Goal: Task Accomplishment & Management: Use online tool/utility

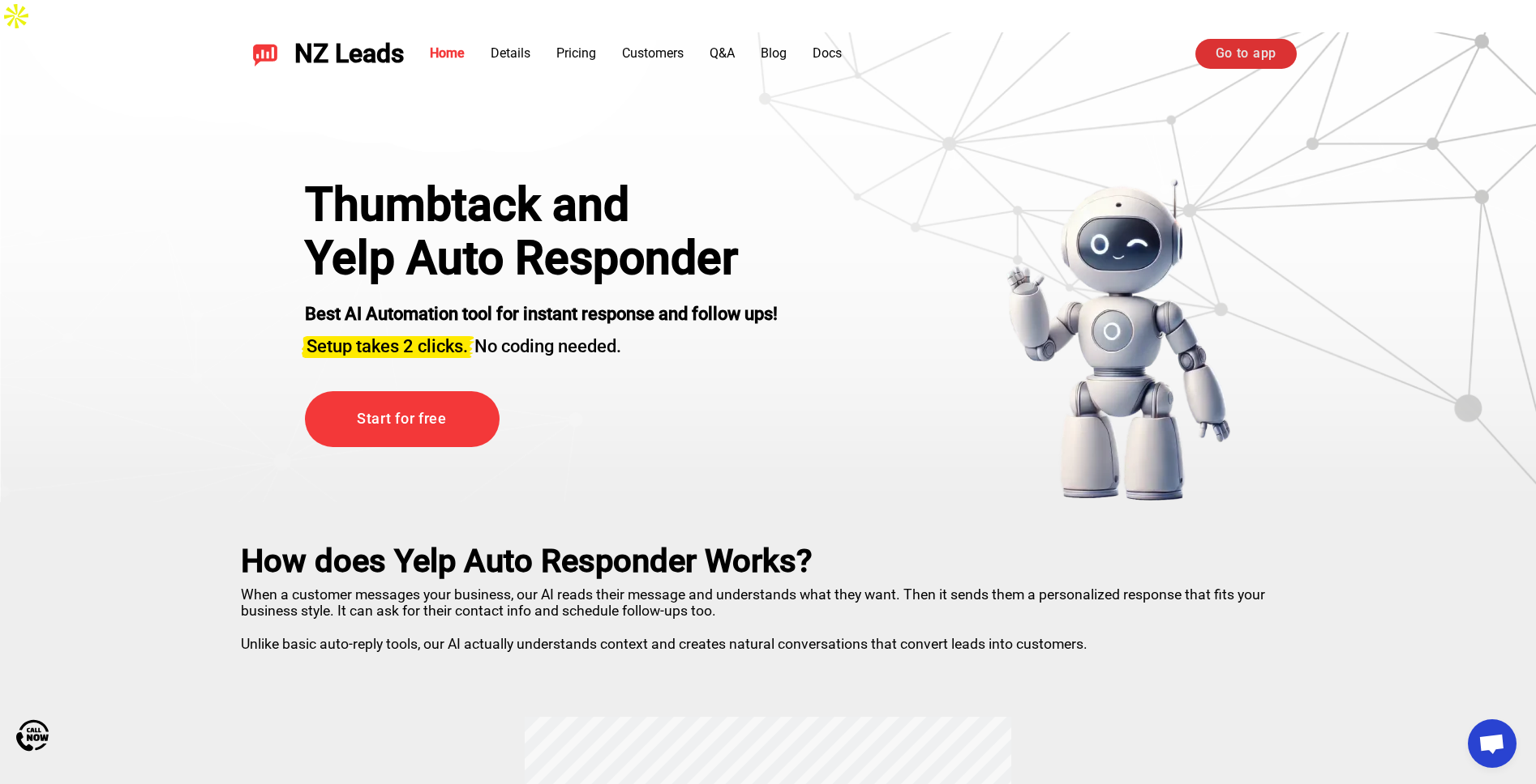
click at [1243, 56] on link "Go to app" at bounding box center [1246, 53] width 102 height 29
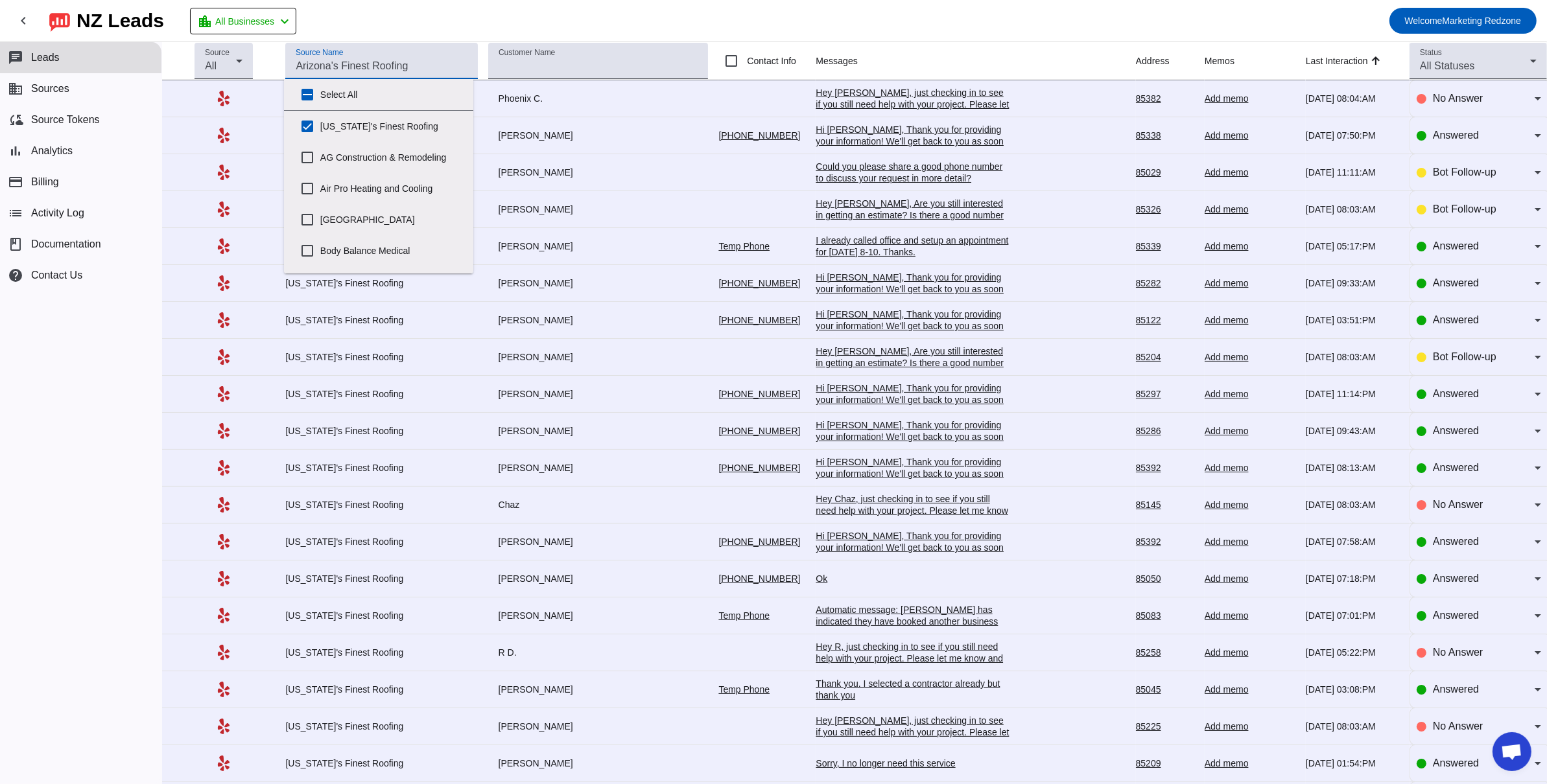
click at [395, 69] on input "Source Name" at bounding box center [381, 66] width 171 height 16
drag, startPoint x: 306, startPoint y: 124, endPoint x: 387, endPoint y: 115, distance: 81.5
click at [308, 124] on input "Arizona's Finest Roofing" at bounding box center [307, 126] width 26 height 26
checkbox input "false"
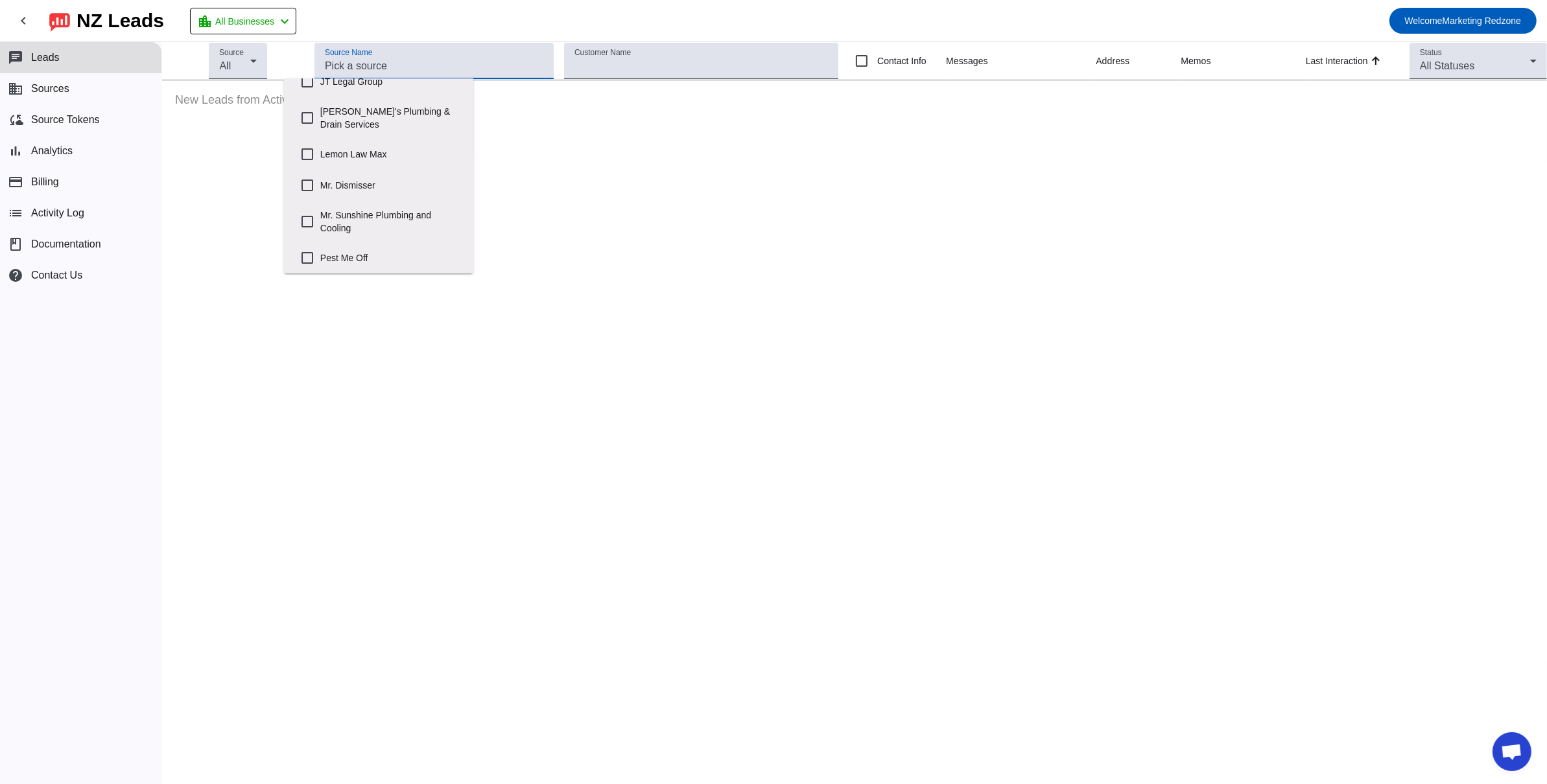
scroll to position [419, 0]
click at [304, 185] on input "Mr. Dismisser" at bounding box center [307, 185] width 26 height 26
checkbox input "true"
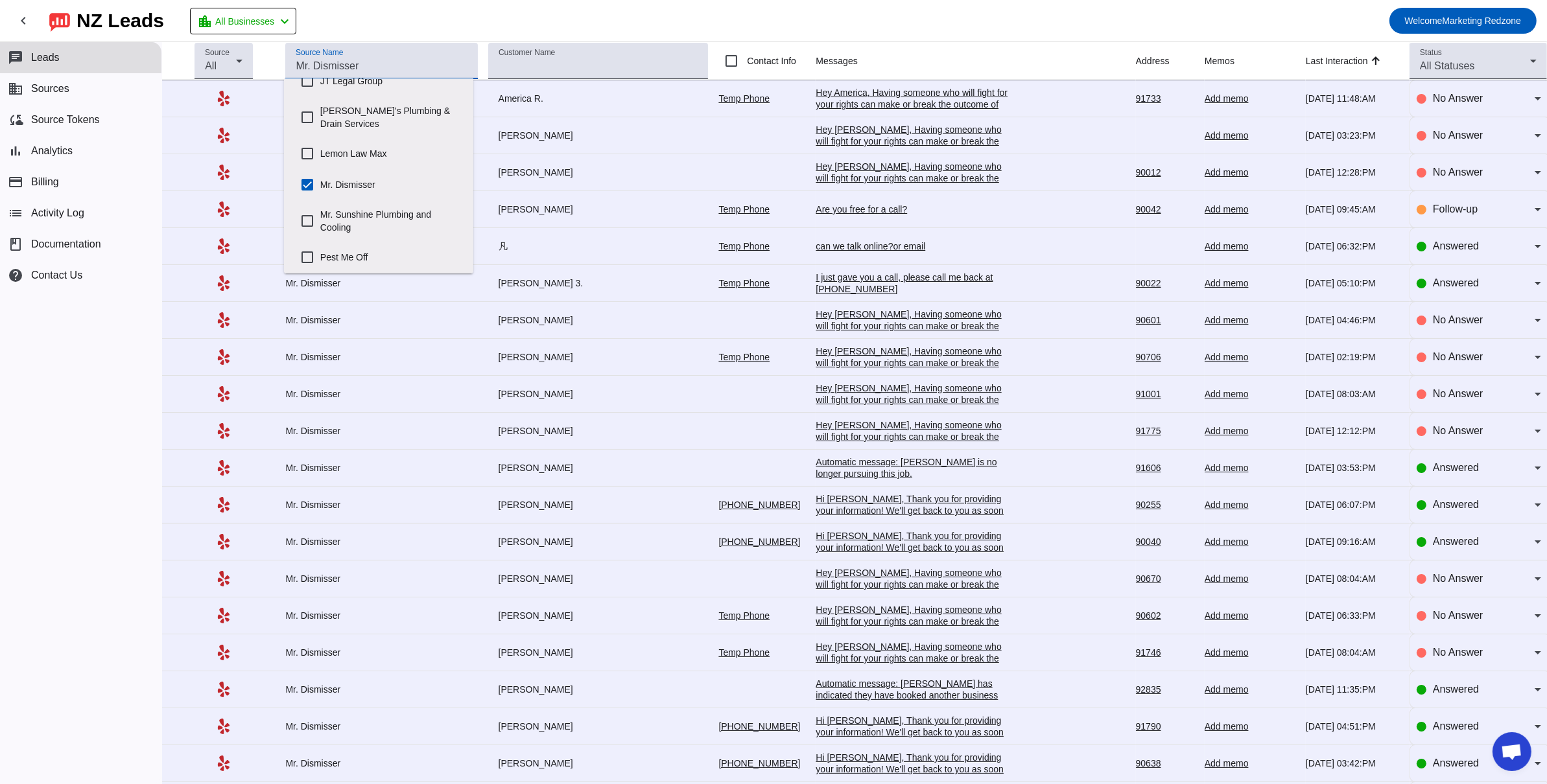
click at [612, 14] on mat-toolbar-row "chevron_left NZ Leads location_city All Businesses chevron_left Welcome Marketi…" at bounding box center [773, 21] width 1547 height 41
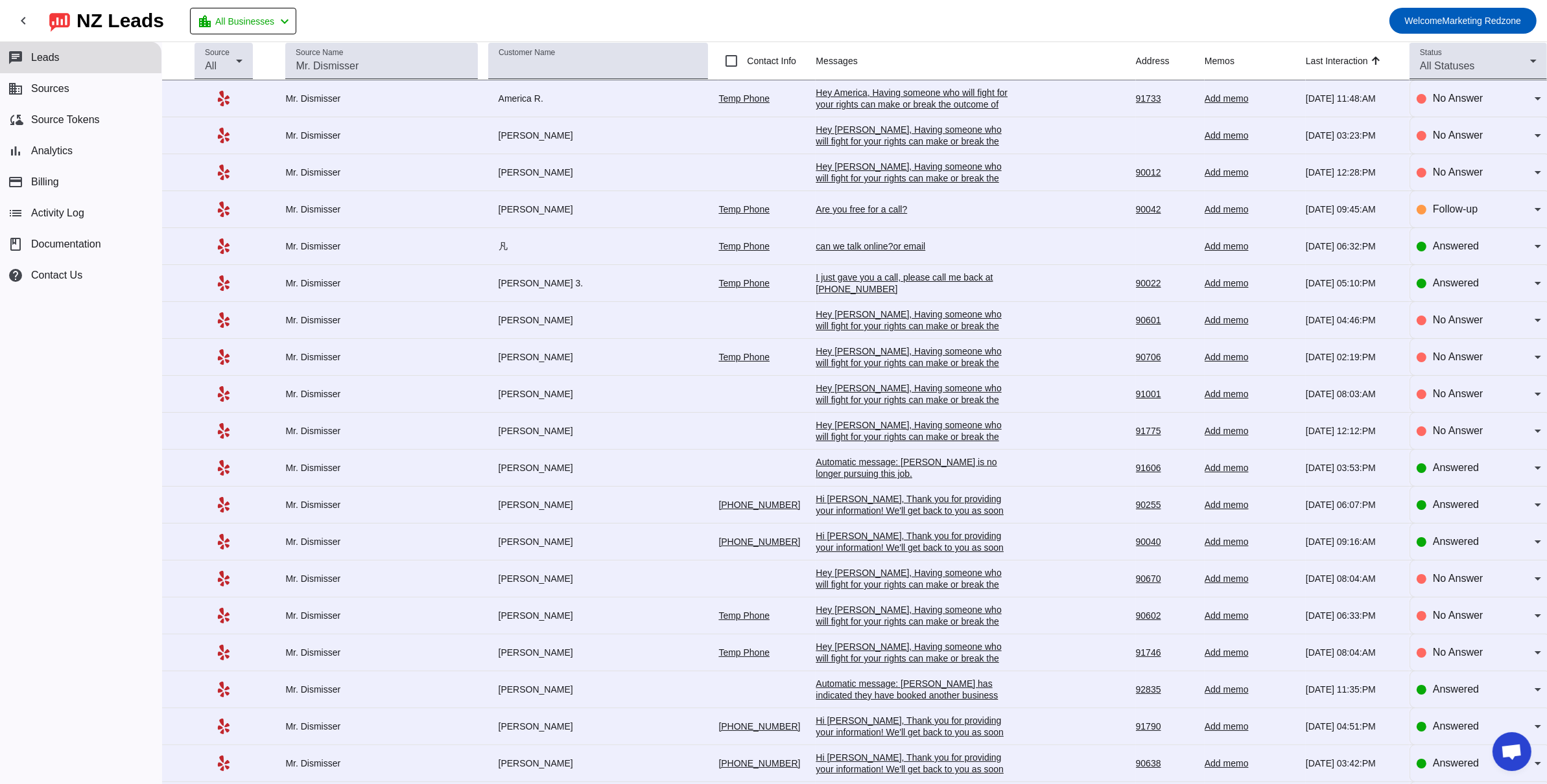
click at [846, 246] on div "can we talk online?or email" at bounding box center [913, 246] width 194 height 12
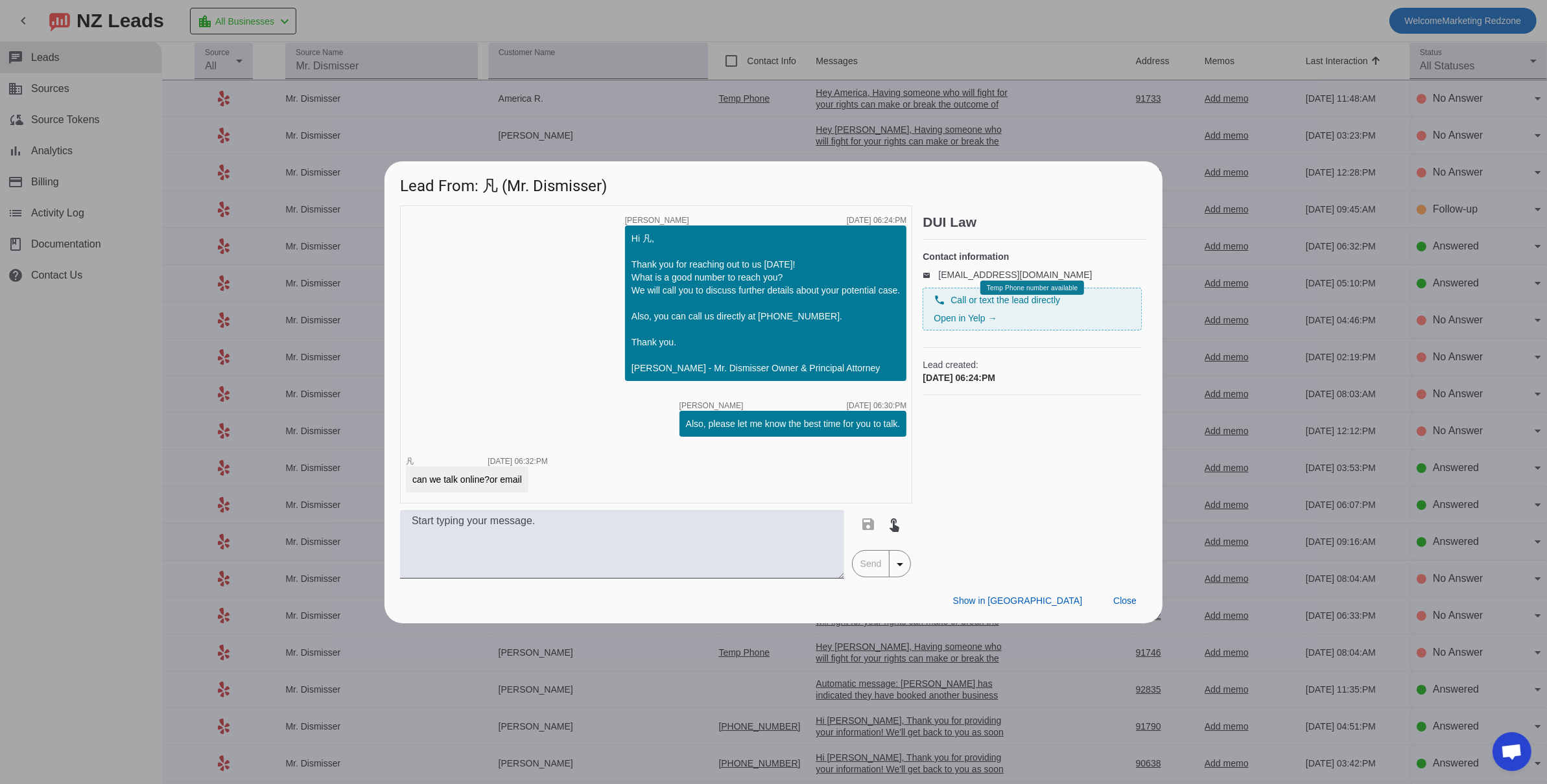
scroll to position [0, 0]
click at [1121, 600] on span "Close" at bounding box center [1125, 601] width 23 height 10
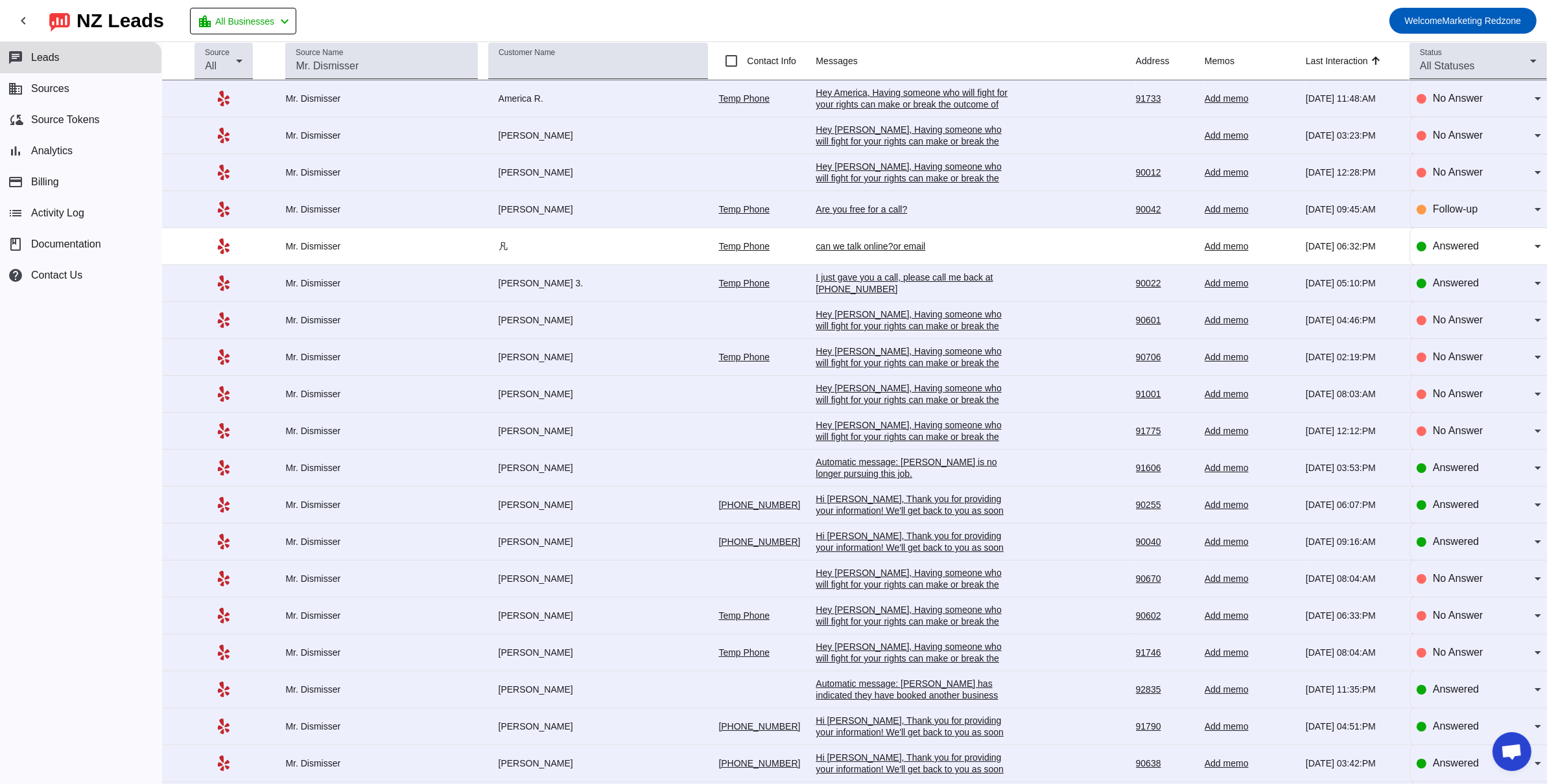
click at [833, 284] on div "I just gave you a call, please call me back at 818-583-7517" at bounding box center [913, 283] width 194 height 23
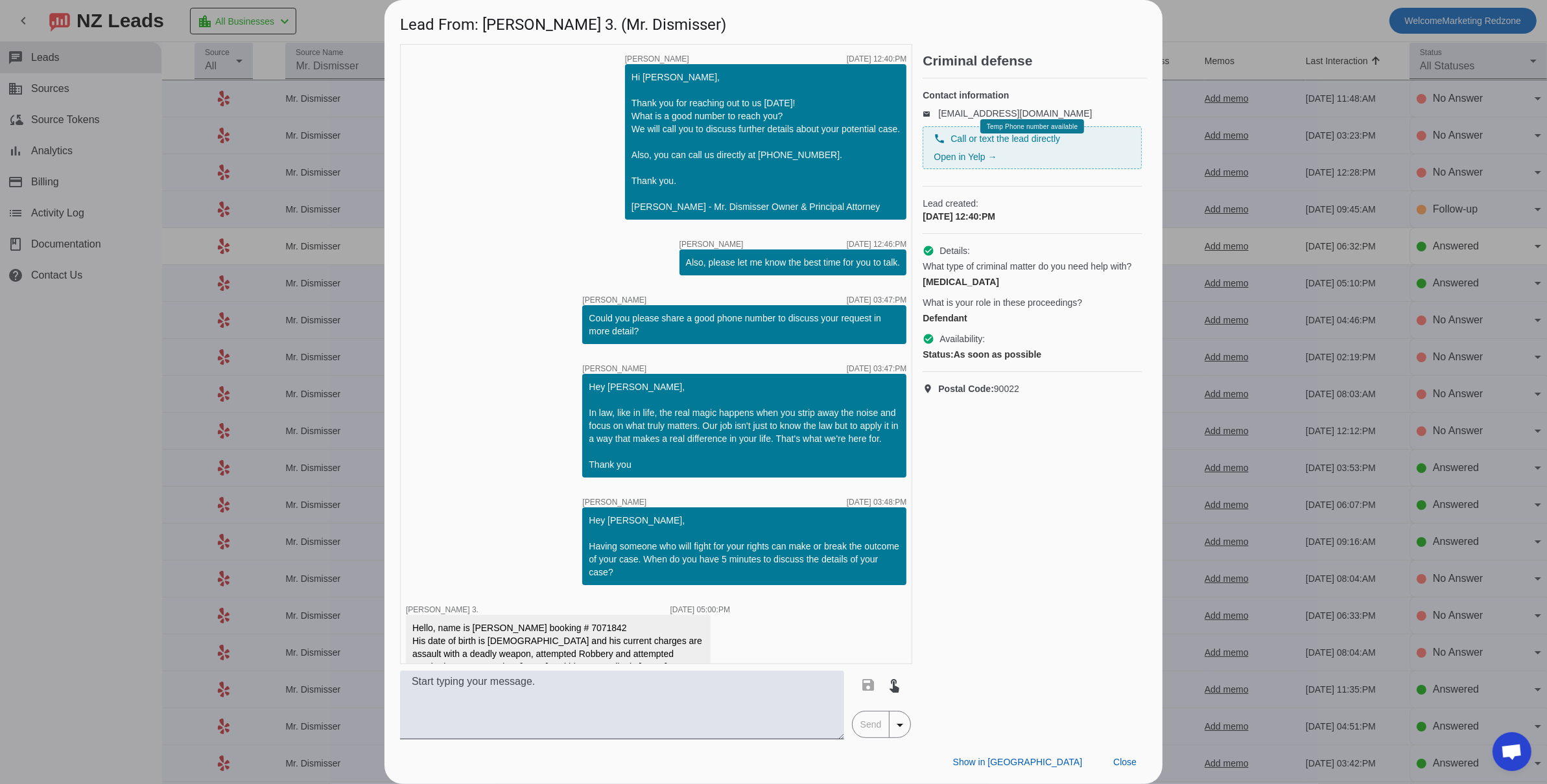
scroll to position [121, 0]
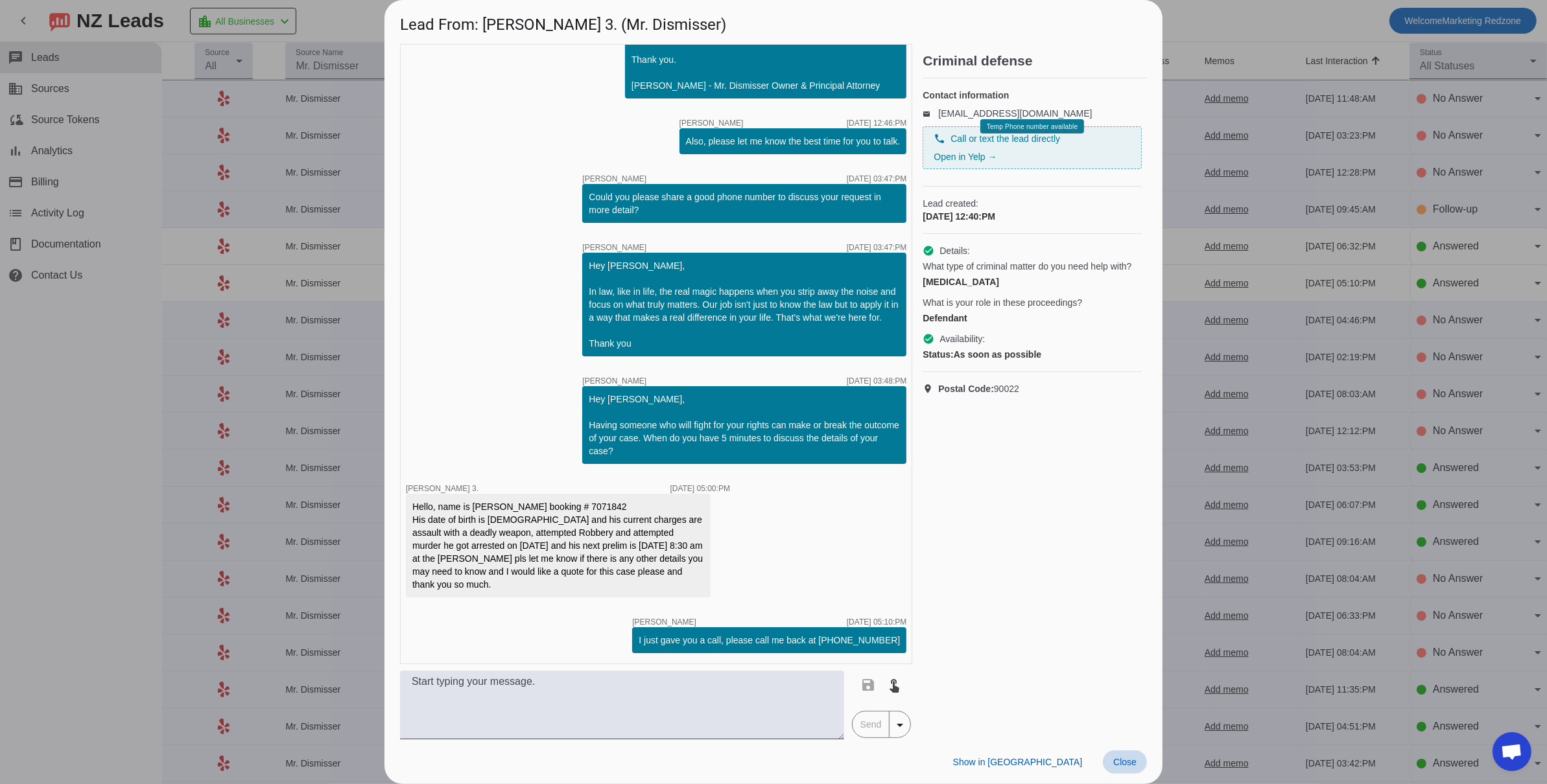
click at [1125, 761] on span "Close" at bounding box center [1125, 762] width 23 height 10
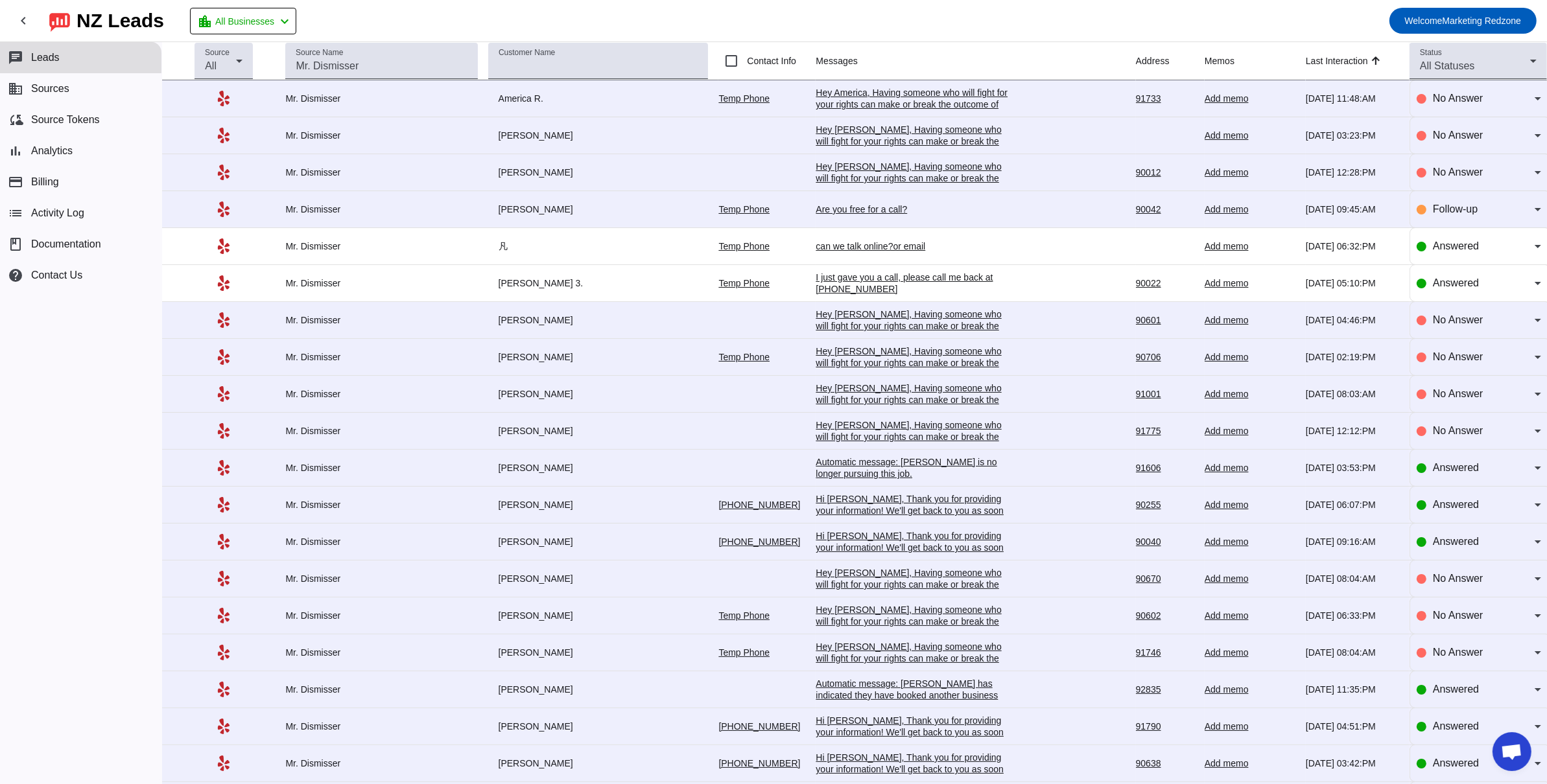
click at [874, 512] on div "Hi David, Thank you for providing your information! We'll get back to you as so…" at bounding box center [913, 511] width 194 height 35
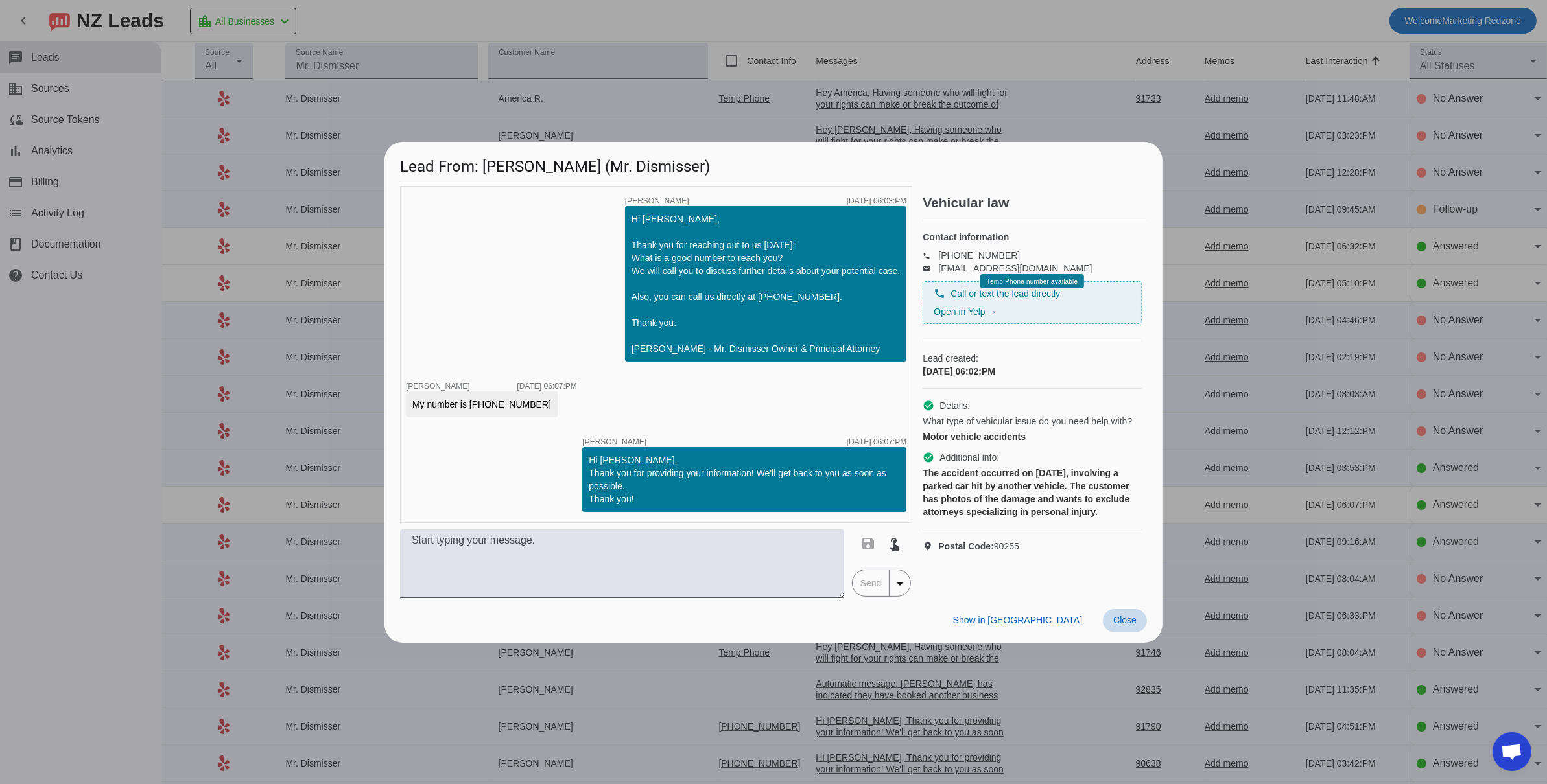
click at [1118, 621] on span "Close" at bounding box center [1125, 620] width 23 height 10
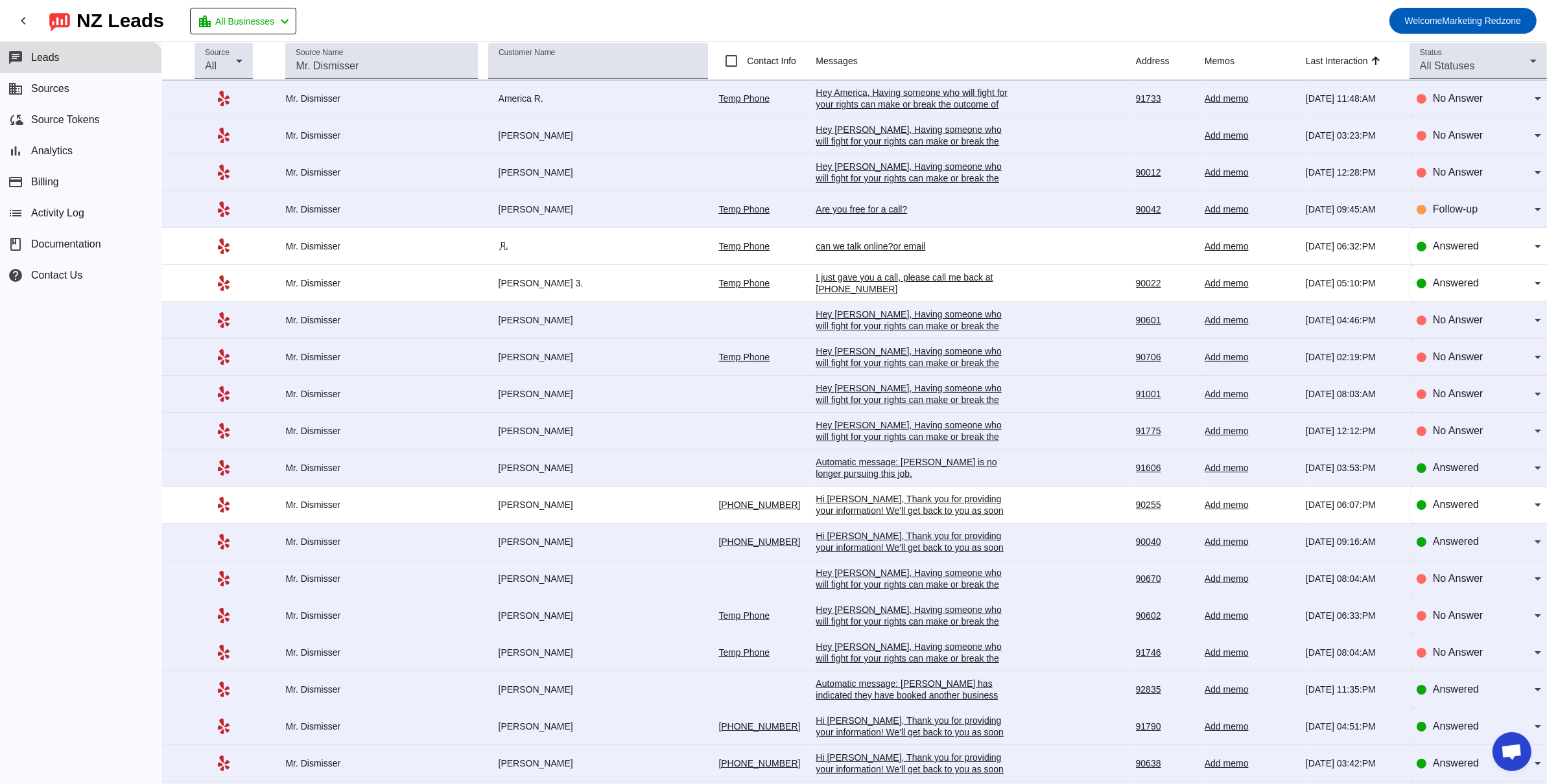
click at [866, 547] on div "Hi Steve, Thank you for providing your information! We'll get back to you as so…" at bounding box center [913, 547] width 194 height 35
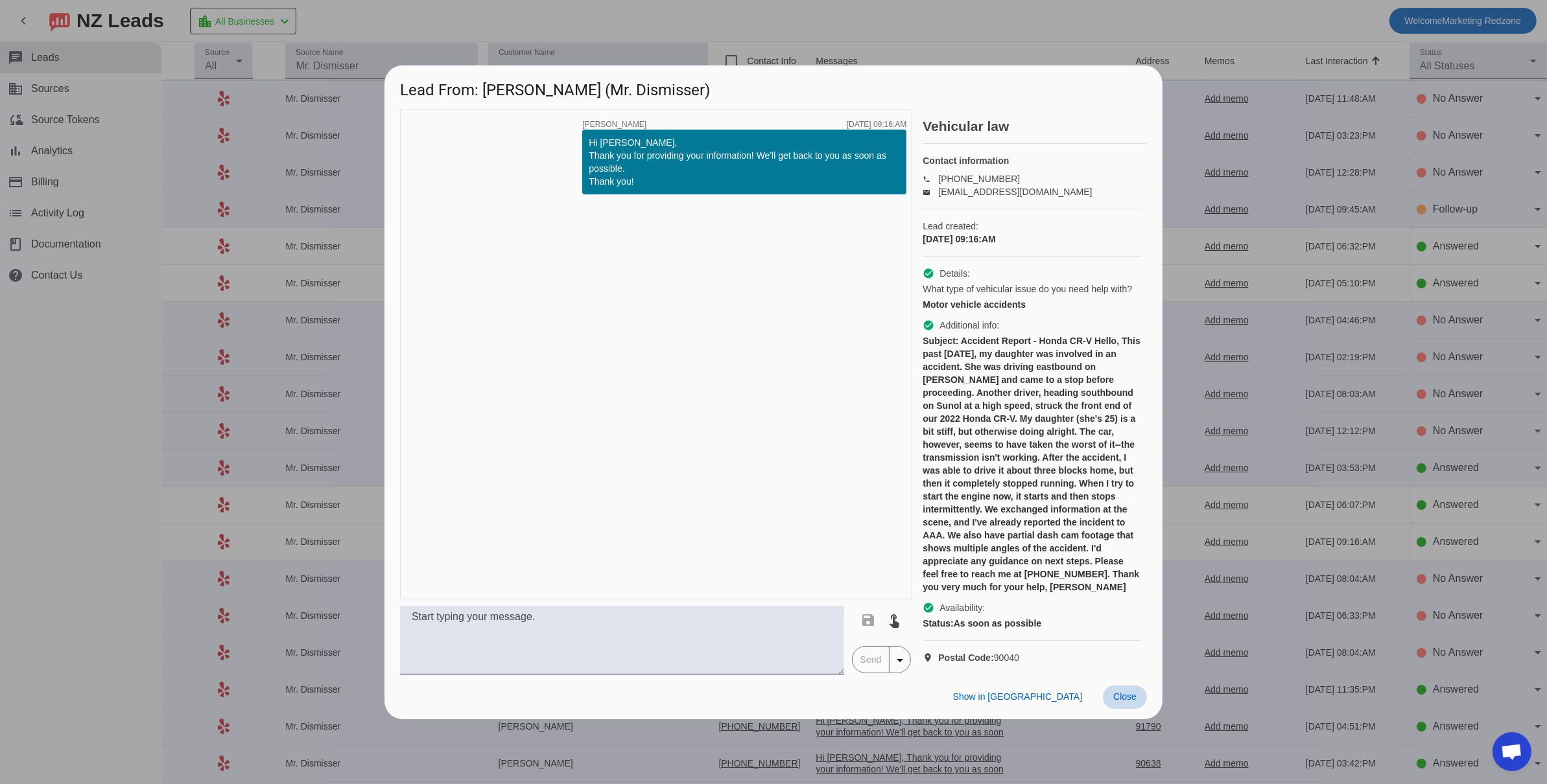
click at [1113, 702] on span "Close" at bounding box center [1125, 696] width 23 height 10
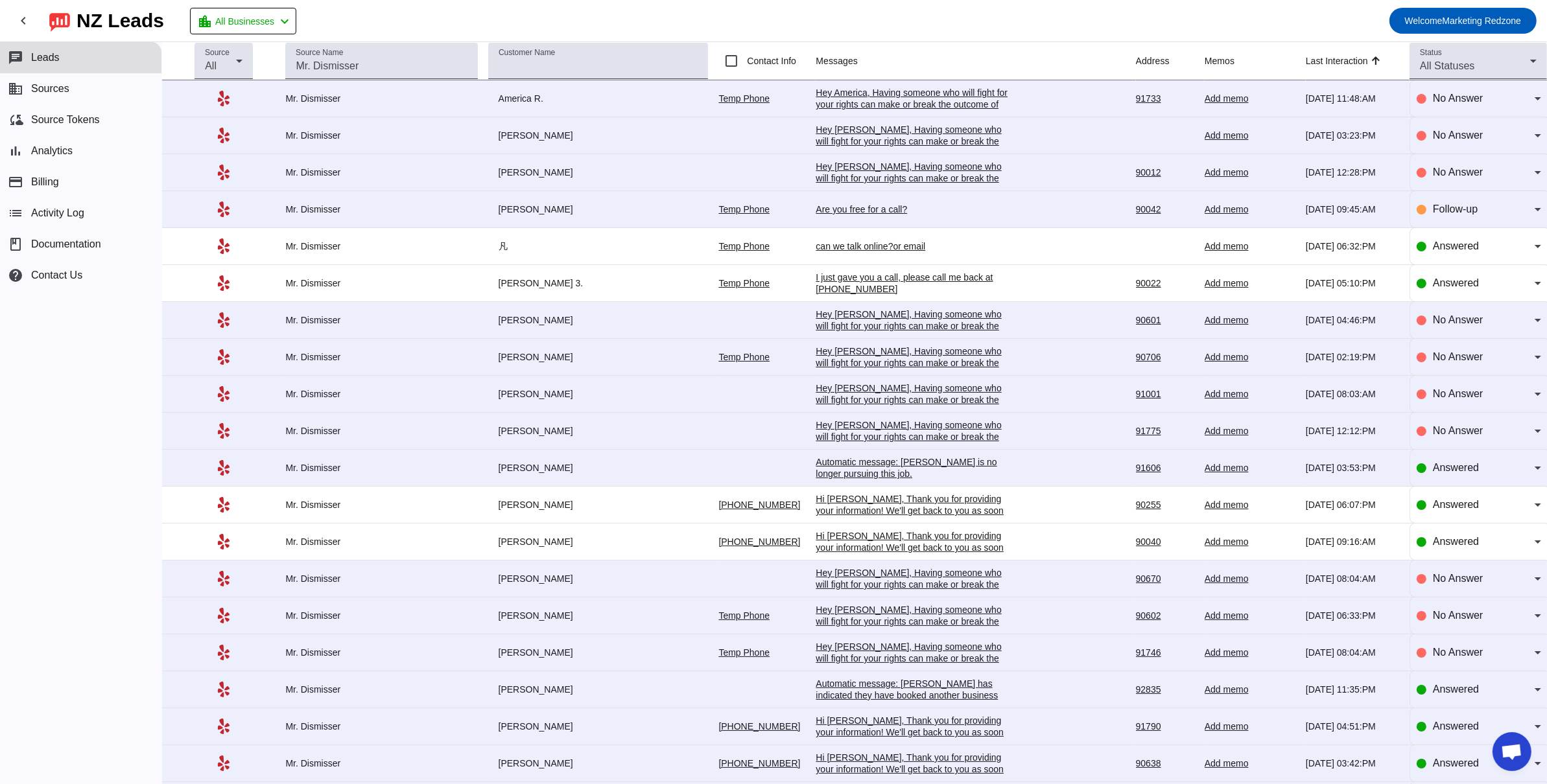
click at [858, 691] on div "Automatic message: Kevin C. has indicated they have booked another business for…" at bounding box center [913, 696] width 194 height 35
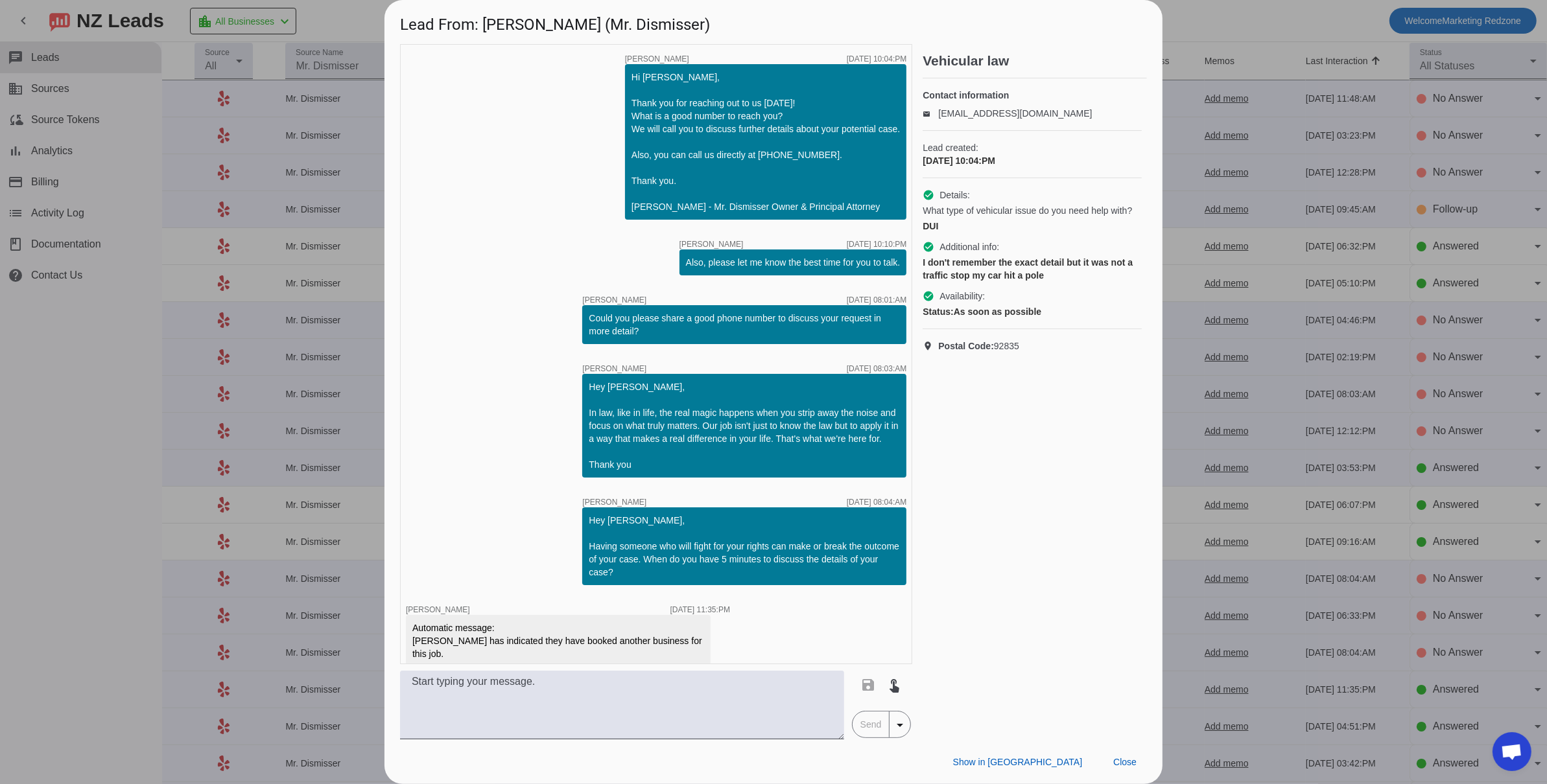
scroll to position [2, 0]
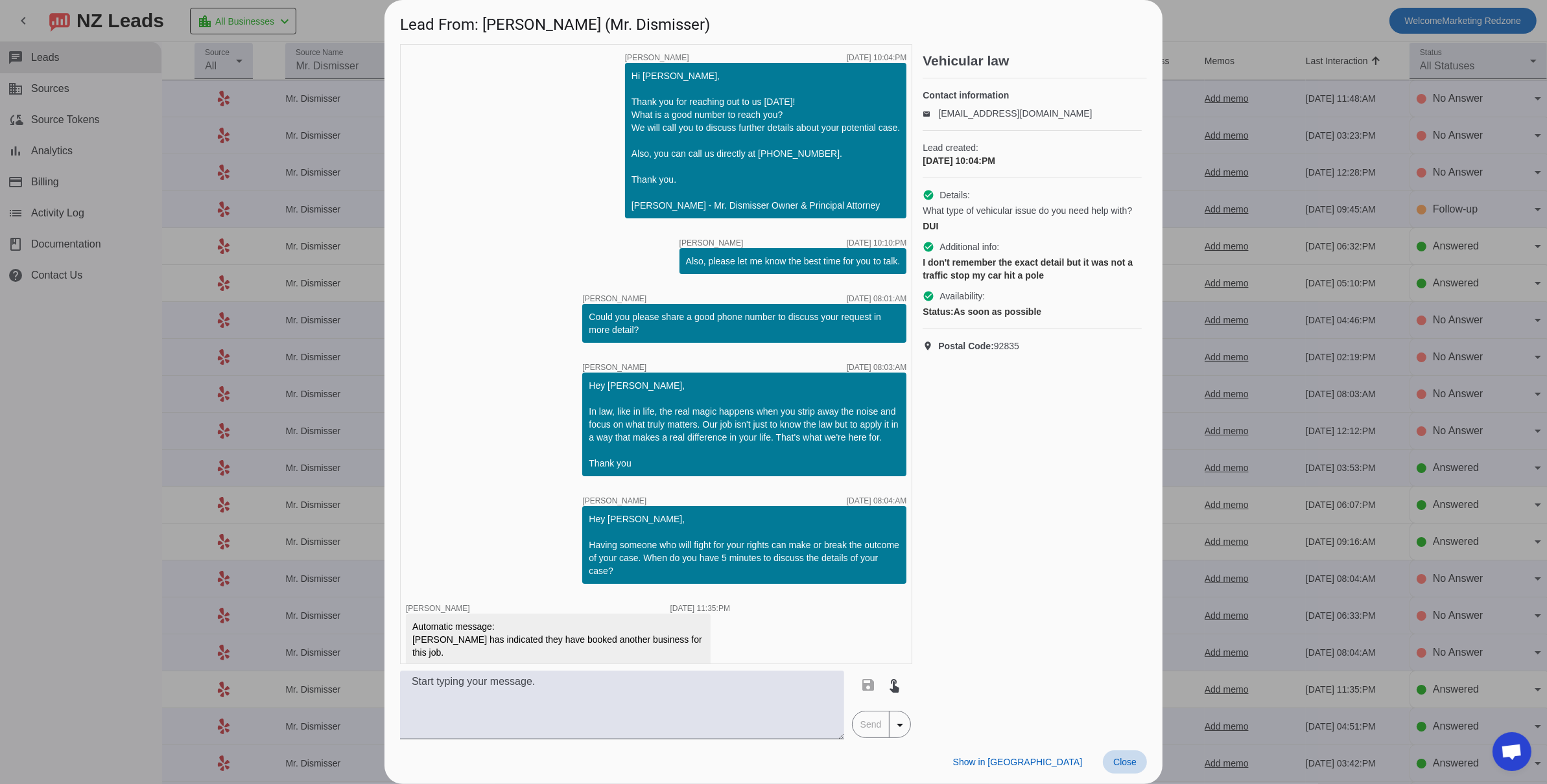
click at [1119, 753] on span at bounding box center [1125, 762] width 44 height 23
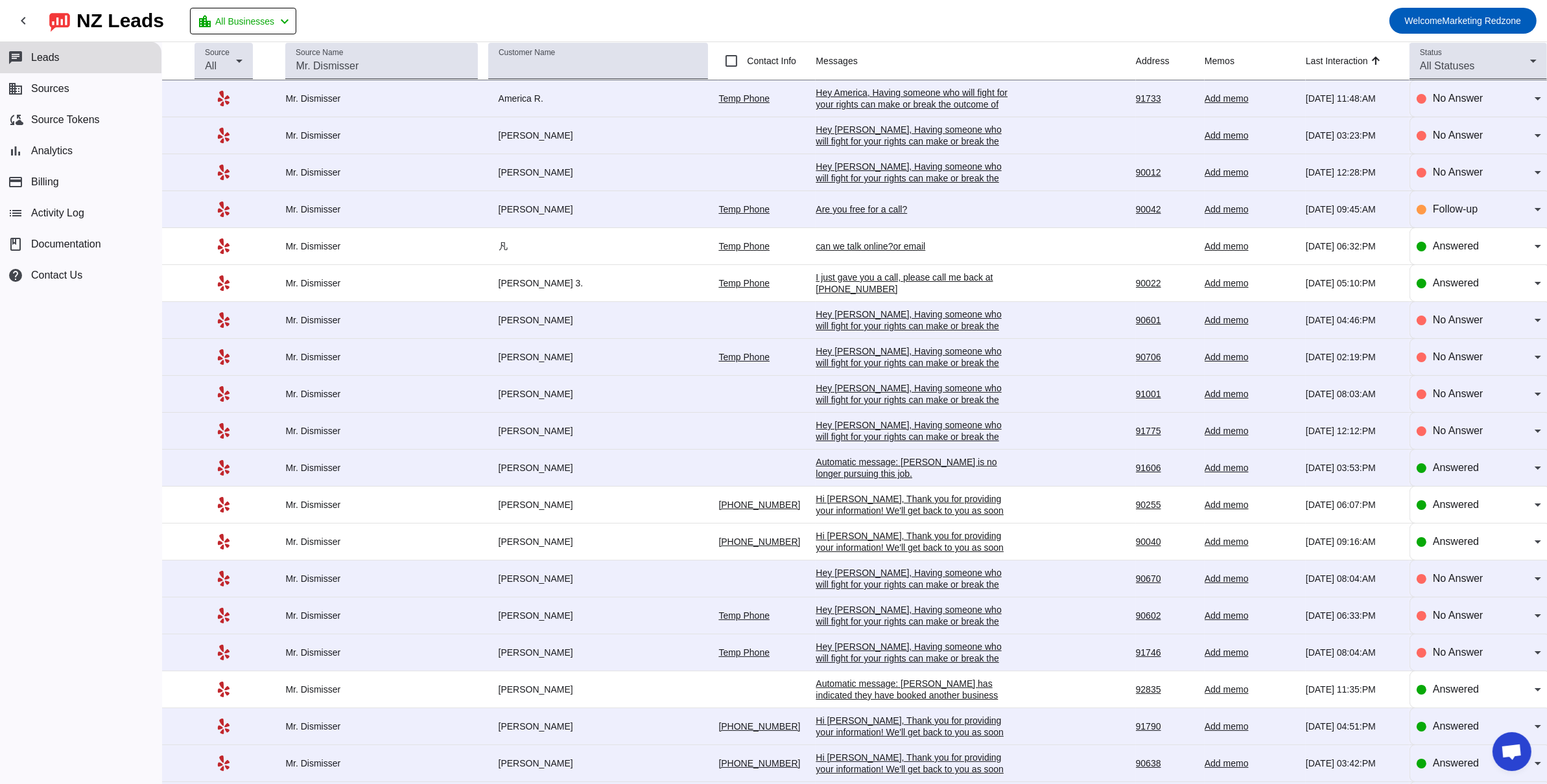
click at [882, 729] on div "Hi Betty, Thank you for providing your information! We'll get back to you as so…" at bounding box center [913, 732] width 194 height 35
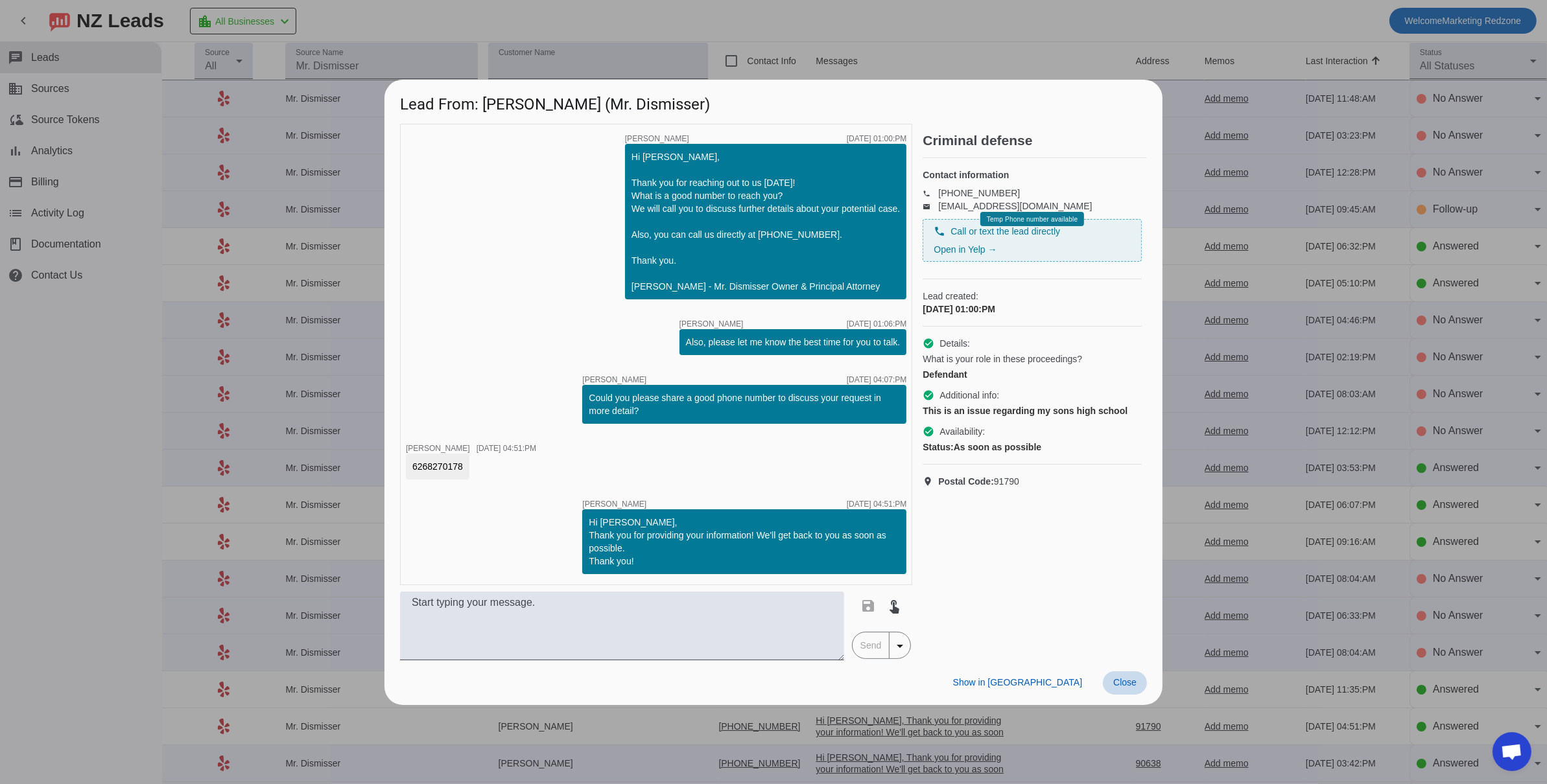
click at [1114, 687] on span "Close" at bounding box center [1125, 682] width 23 height 10
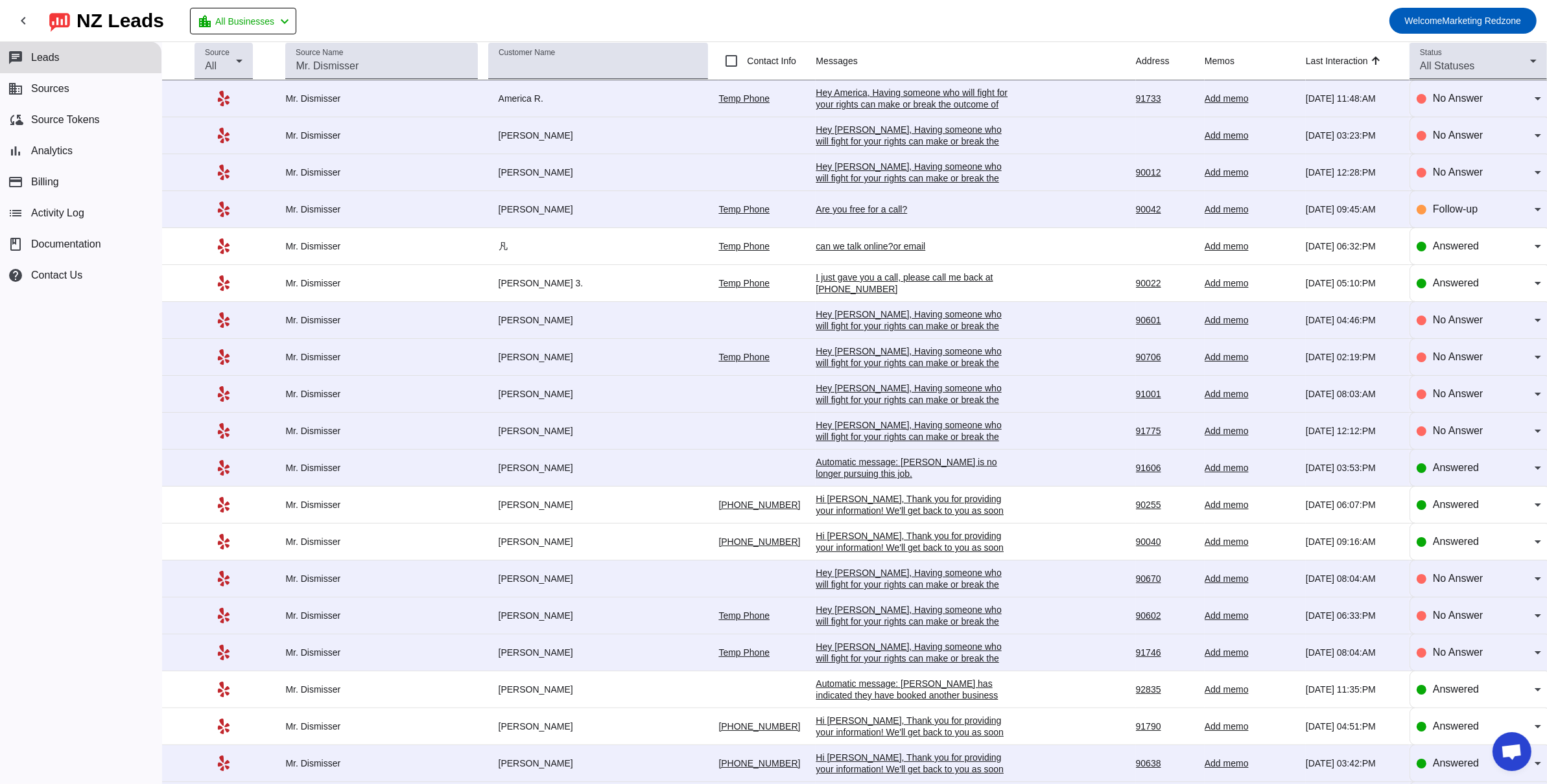
click at [862, 767] on div "Hi Niko, Thank you for providing your information! We'll get back to you as soo…" at bounding box center [913, 770] width 194 height 35
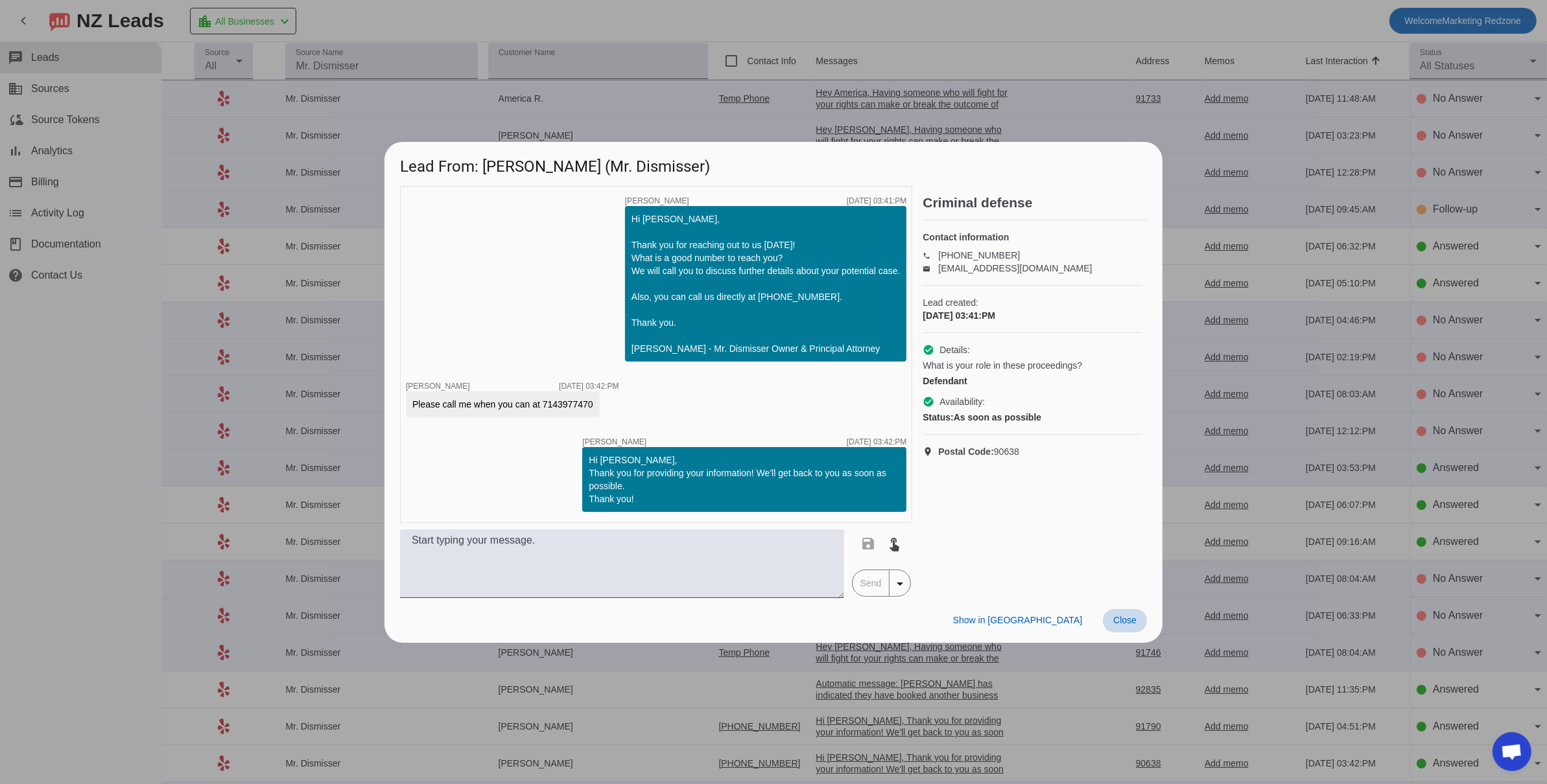
click at [1113, 621] on span "Close" at bounding box center [1125, 620] width 23 height 10
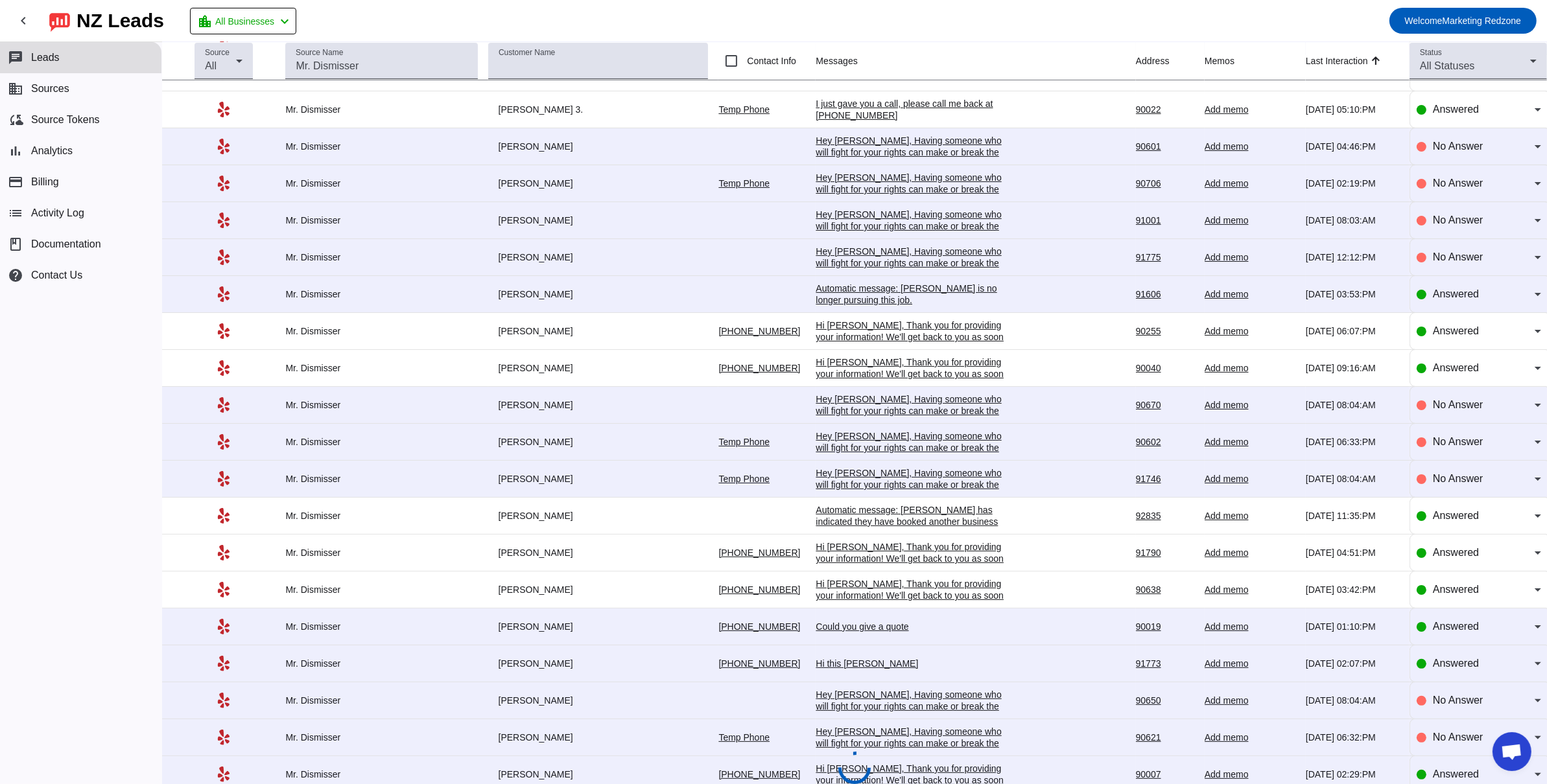
scroll to position [175, 0]
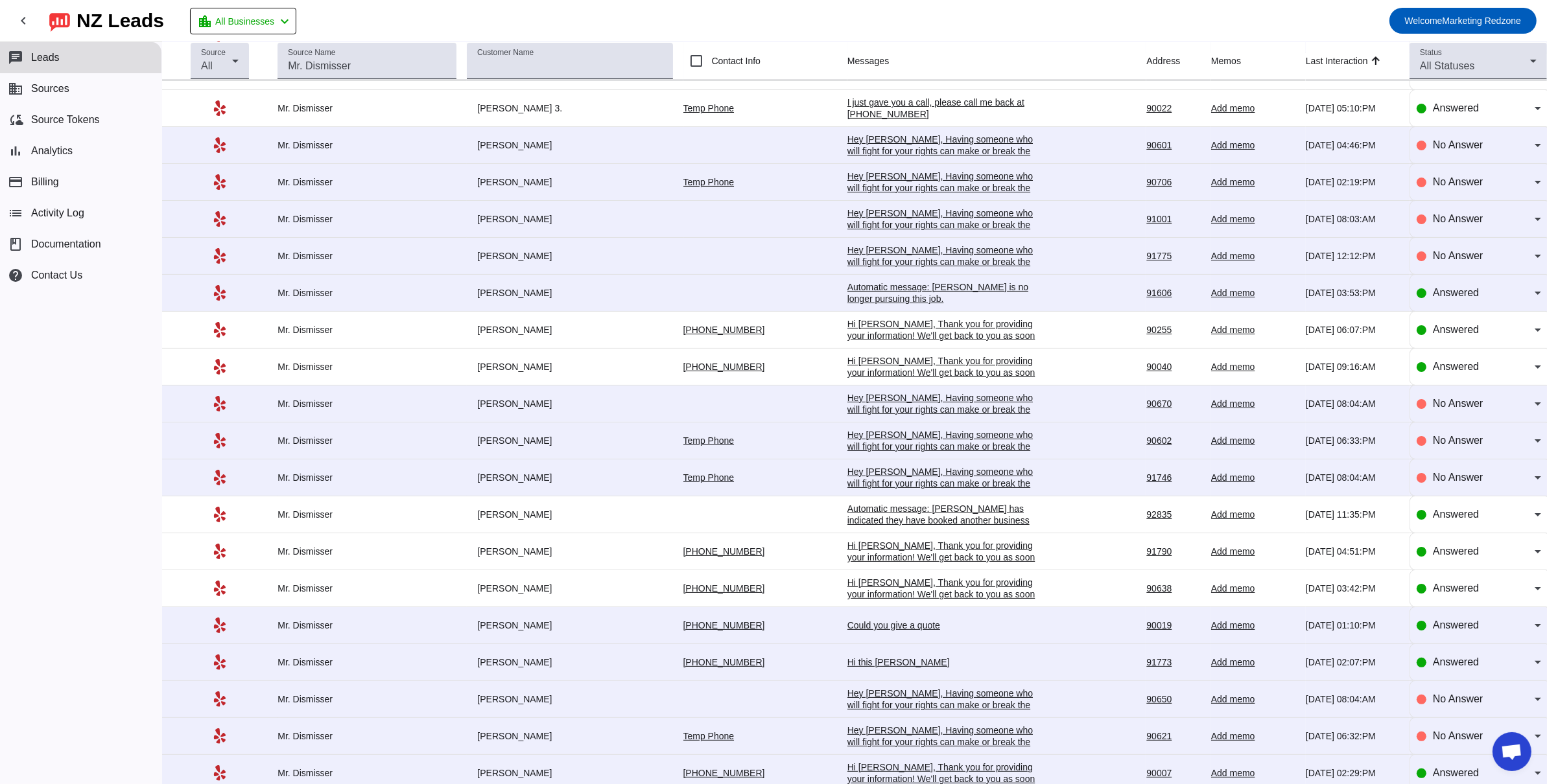
click at [847, 665] on div "Hi this Levon" at bounding box center [944, 662] width 194 height 12
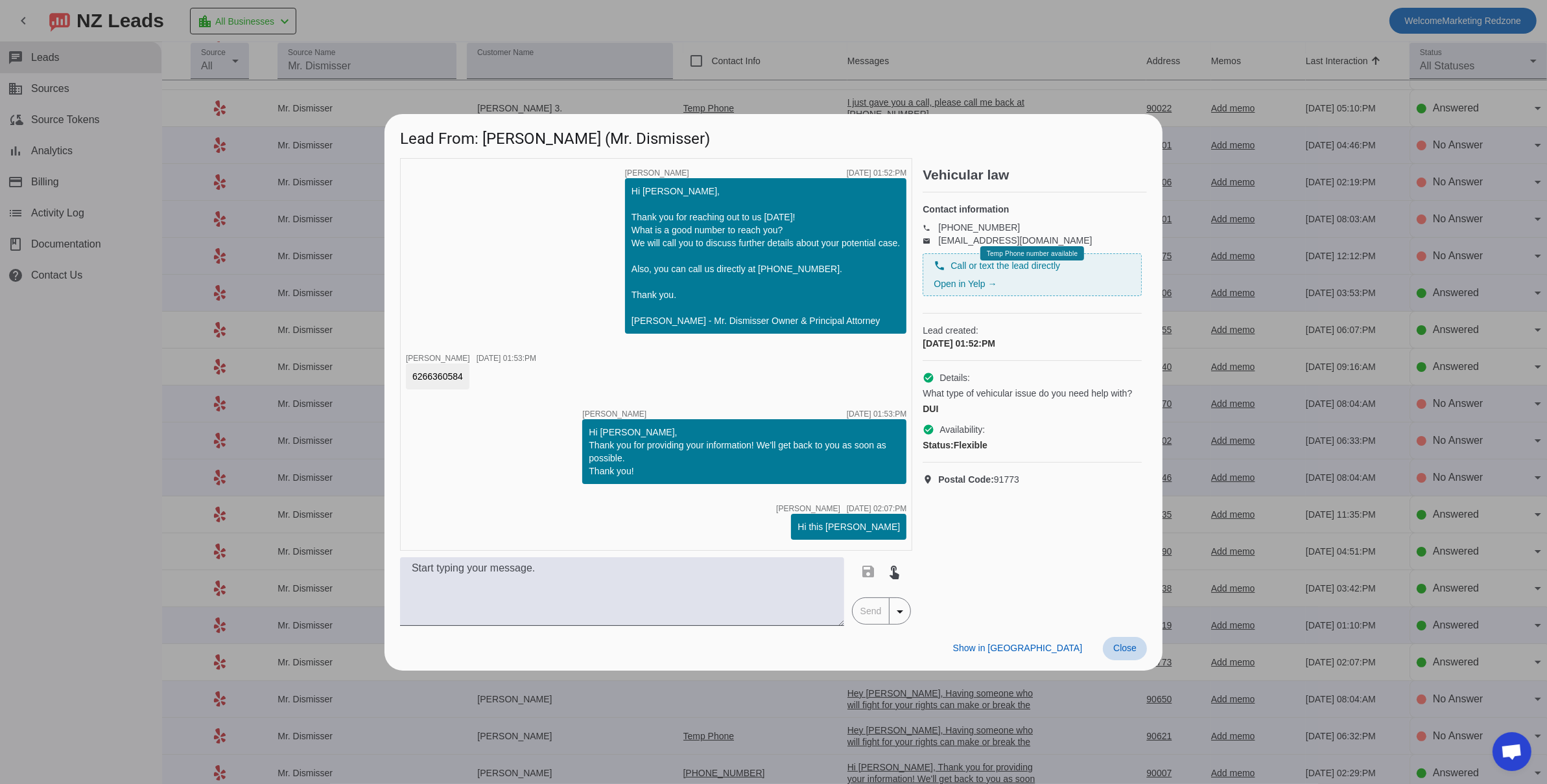
click at [1134, 655] on span at bounding box center [1125, 649] width 44 height 23
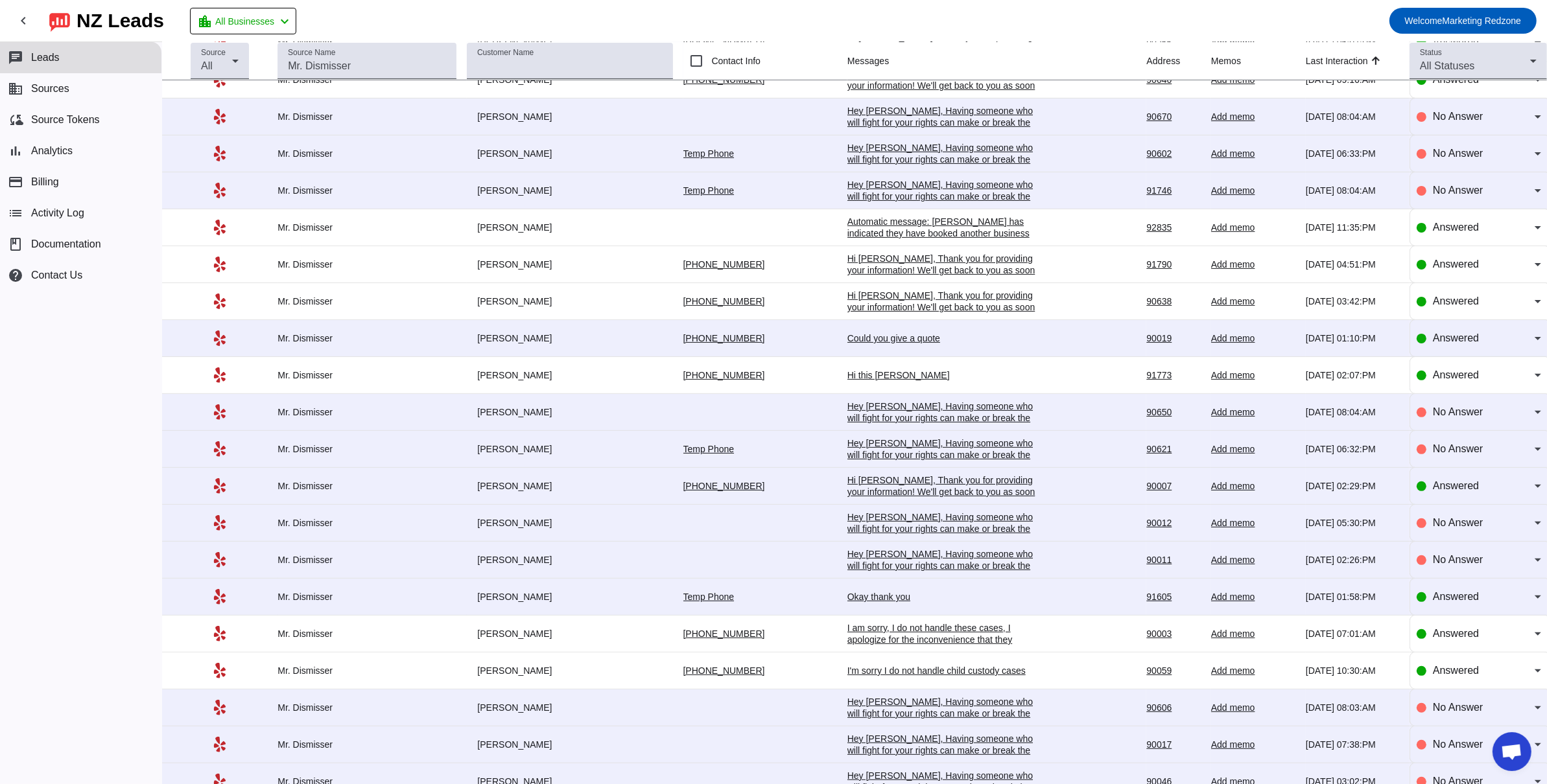
scroll to position [465, 0]
click at [928, 495] on div "Hi Rashad, Thank you for providing your information! We'll get back to you as s…" at bounding box center [944, 489] width 194 height 35
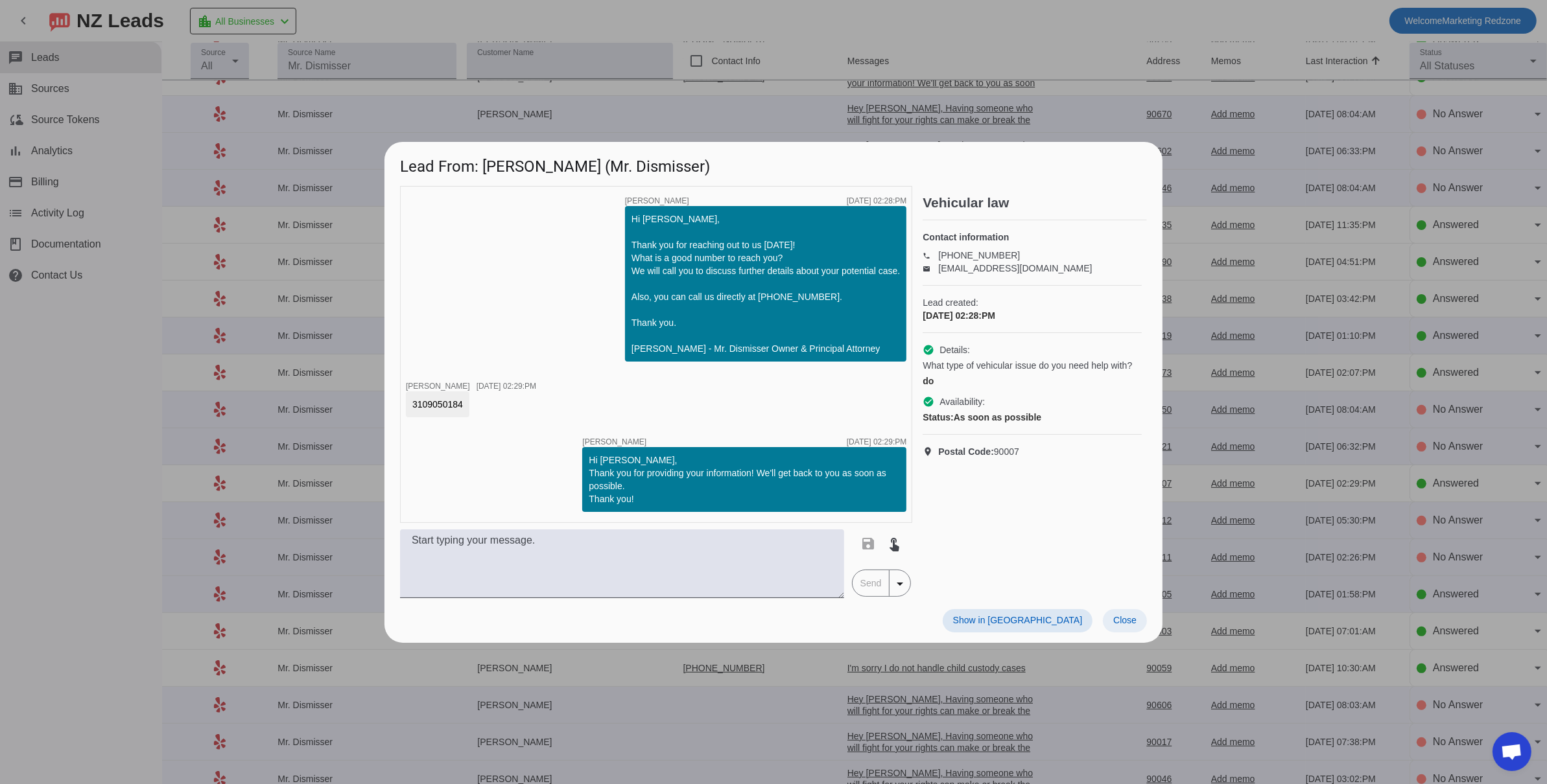
click at [1128, 627] on span at bounding box center [1125, 621] width 44 height 23
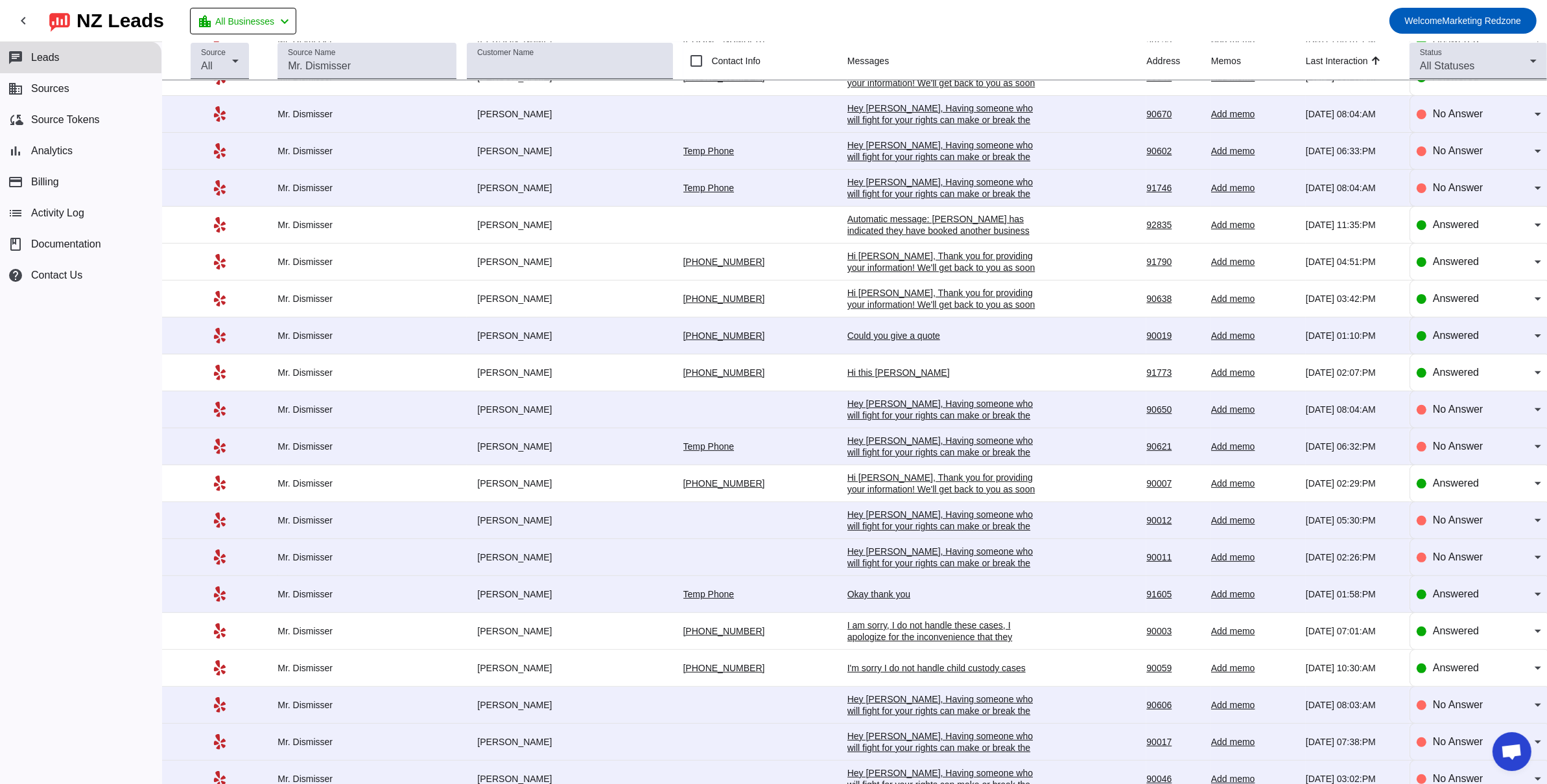
click at [913, 638] on div "I am sorry, I do not handle these cases, I apologize for the inconvenience that…" at bounding box center [944, 637] width 194 height 35
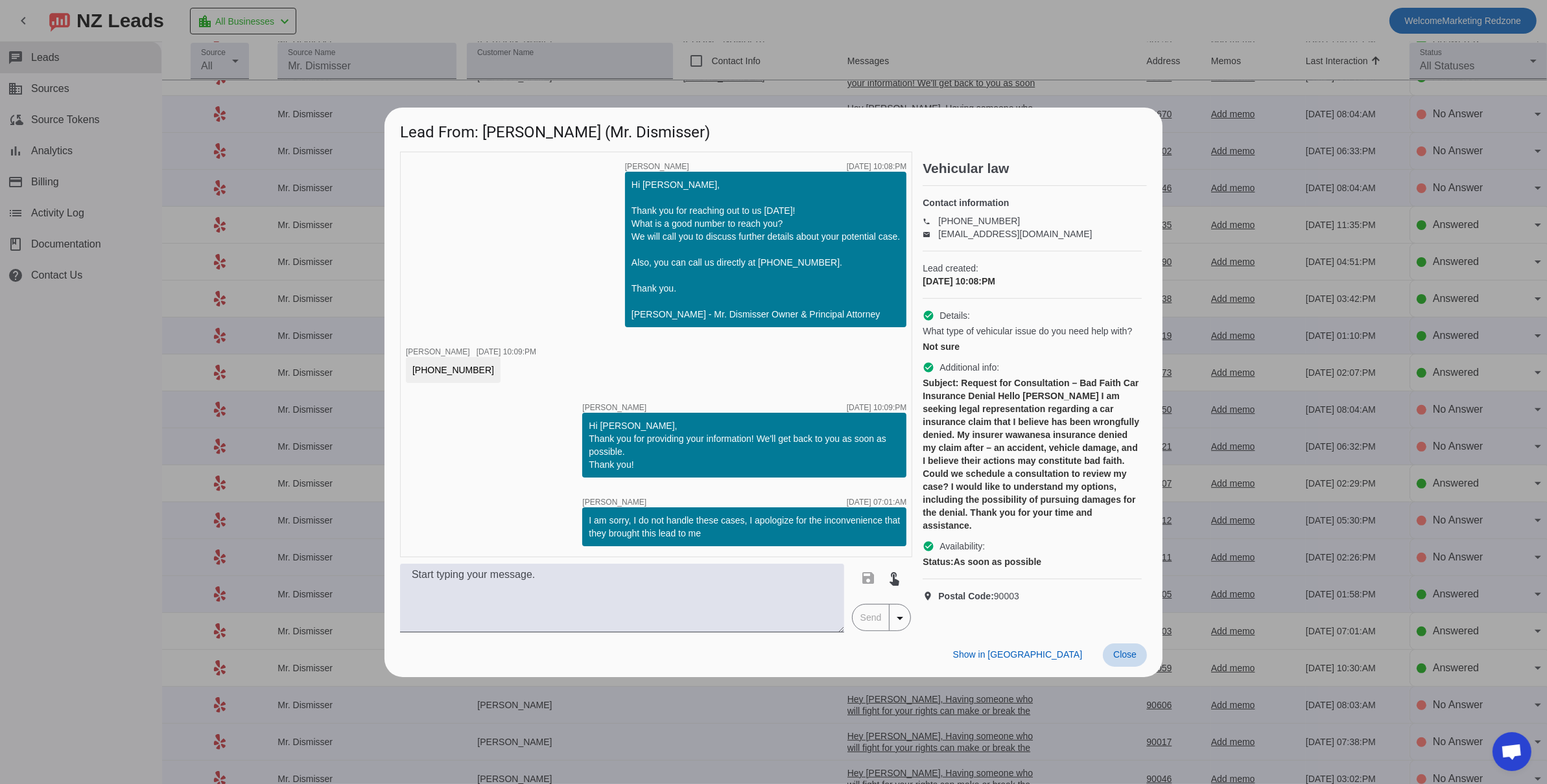
click at [1121, 661] on span at bounding box center [1125, 655] width 44 height 23
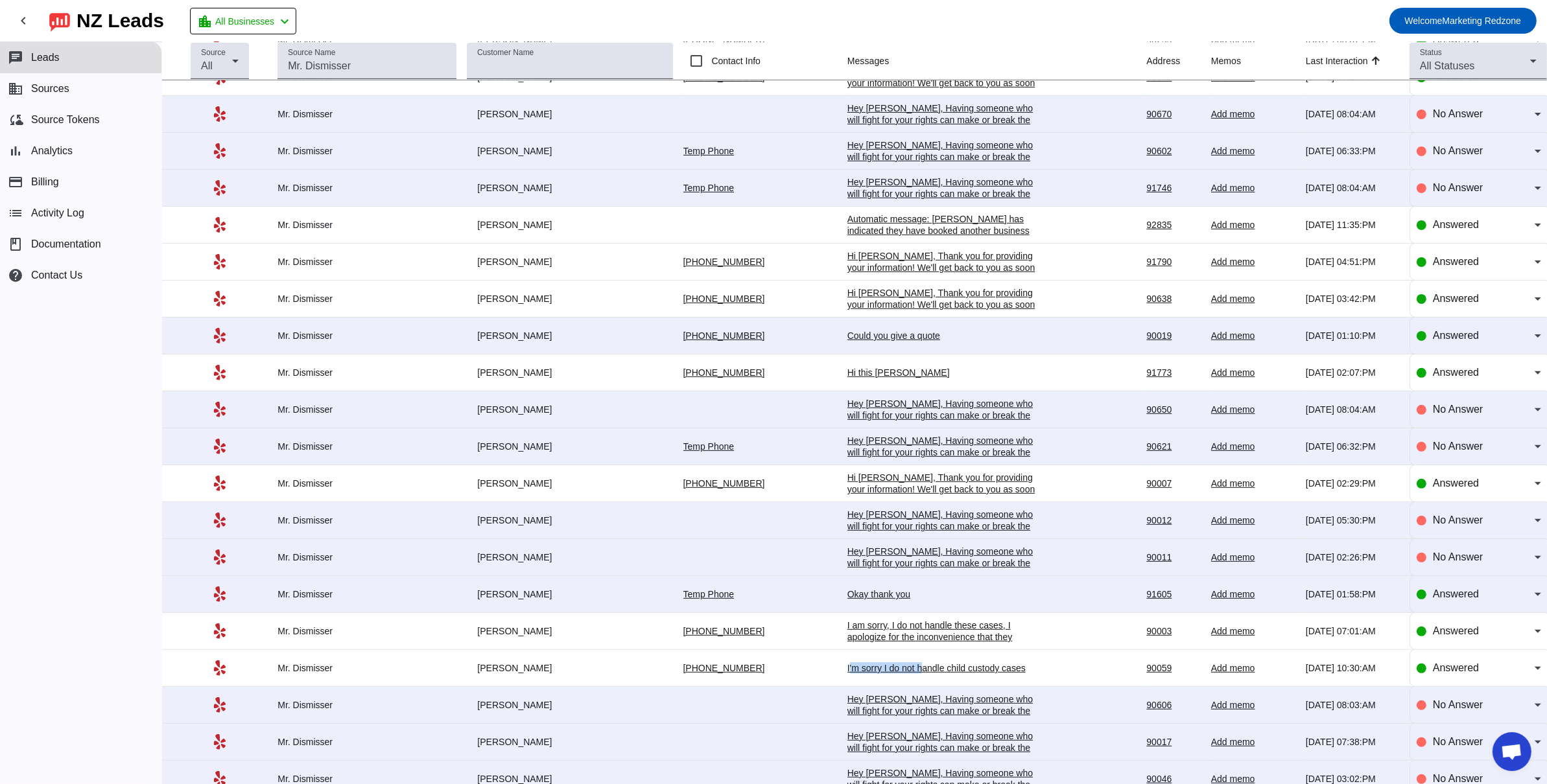
drag, startPoint x: 889, startPoint y: 670, endPoint x: 923, endPoint y: 665, distance: 34.4
click at [923, 665] on td "I'm sorry I do not handle child custody cases 9/1/2025, 10:30:AM" at bounding box center [997, 668] width 300 height 37
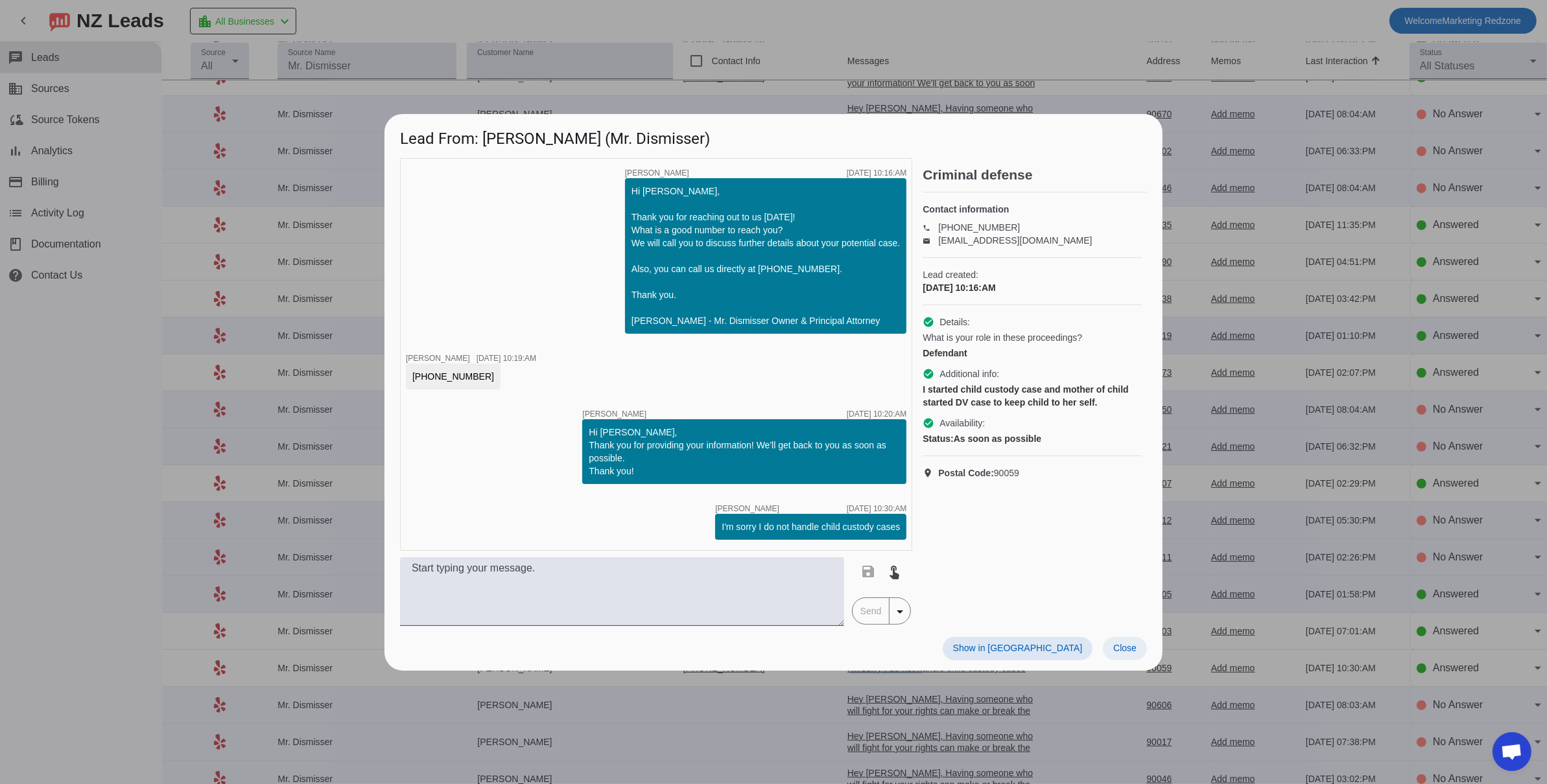
click at [1125, 648] on span "Close" at bounding box center [1125, 648] width 23 height 10
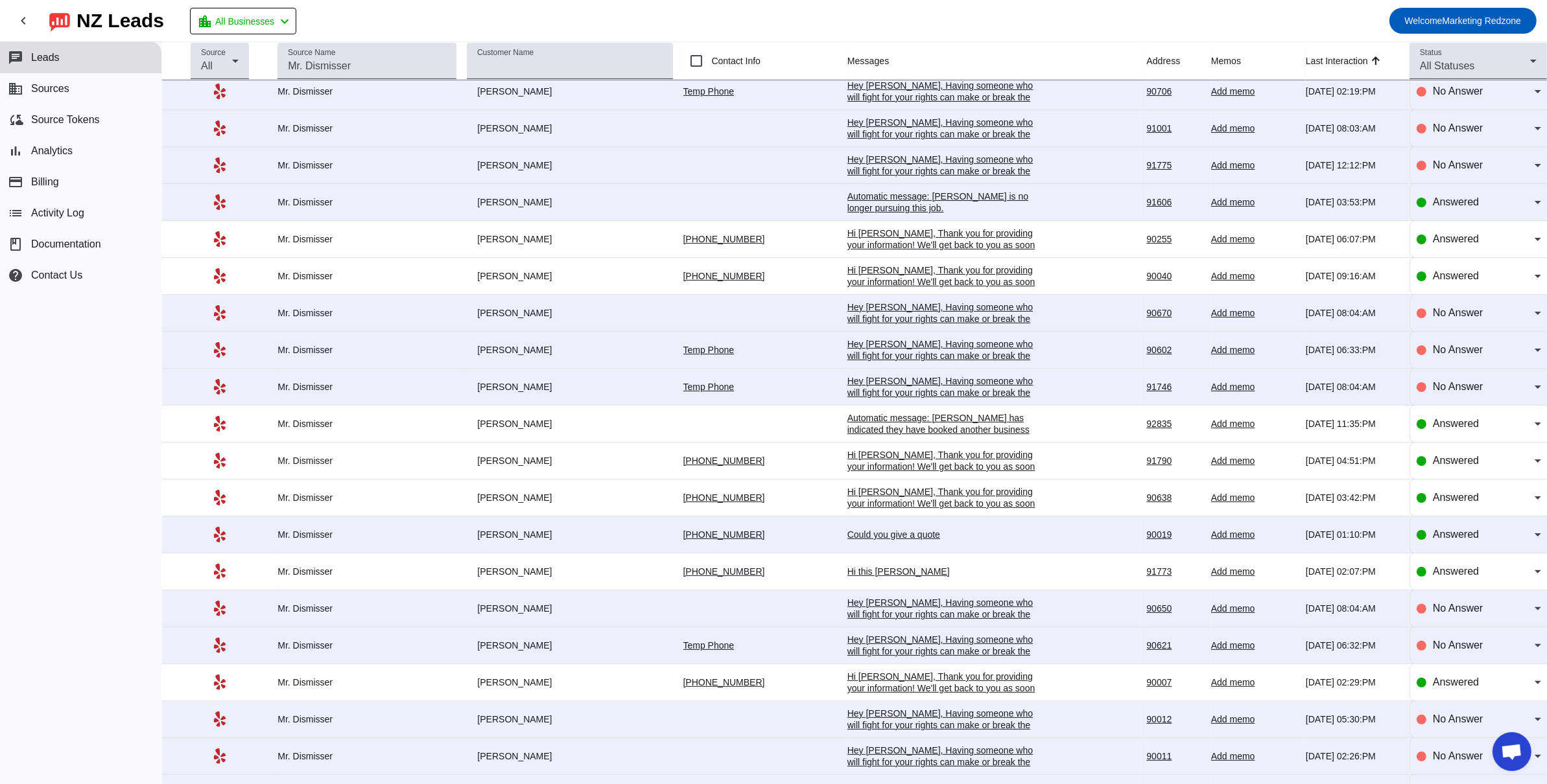
scroll to position [0, 0]
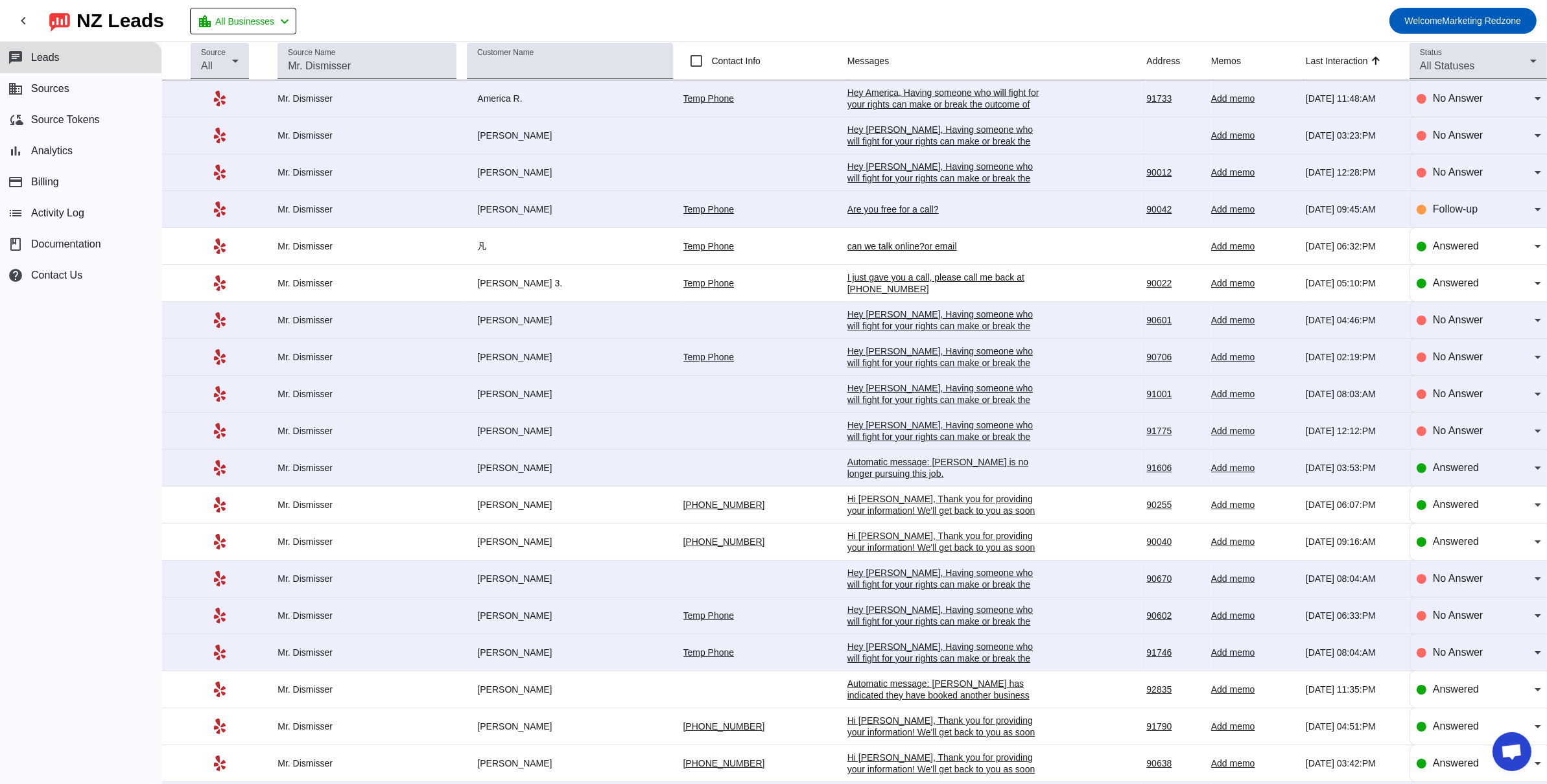
click at [837, 23] on mat-toolbar-row "chevron_left NZ Leads location_city All Businesses chevron_left Welcome Marketi…" at bounding box center [773, 21] width 1547 height 41
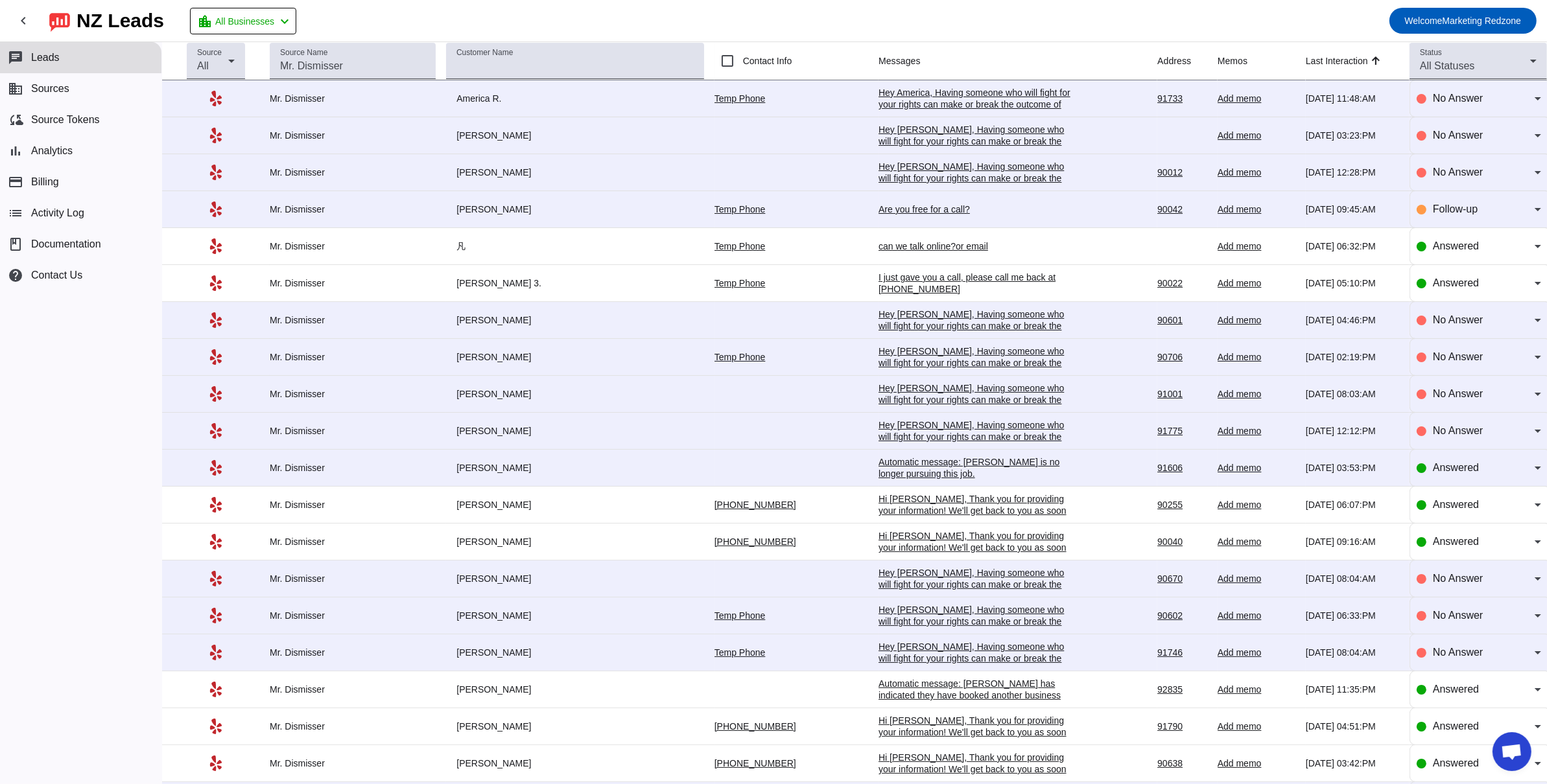
click at [807, 13] on mat-toolbar-row "chevron_left NZ Leads location_city All Businesses chevron_left Welcome Marketi…" at bounding box center [773, 21] width 1547 height 41
